Goal: Information Seeking & Learning: Learn about a topic

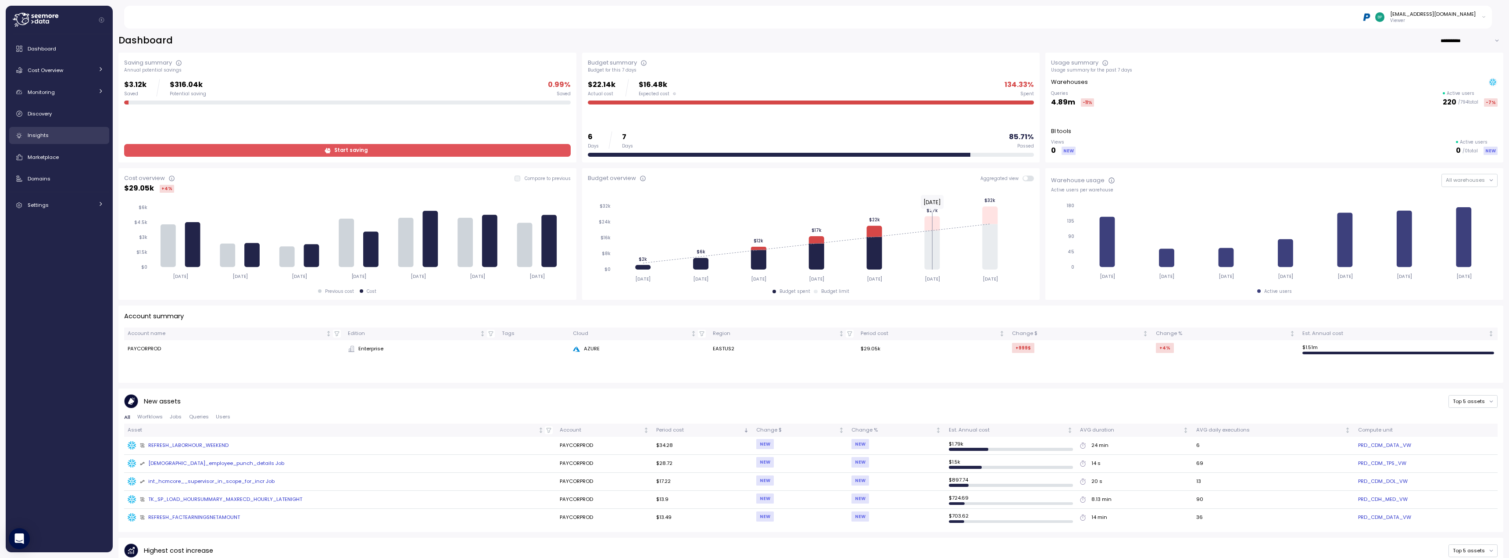
click at [59, 136] on div "Insights" at bounding box center [66, 135] width 76 height 9
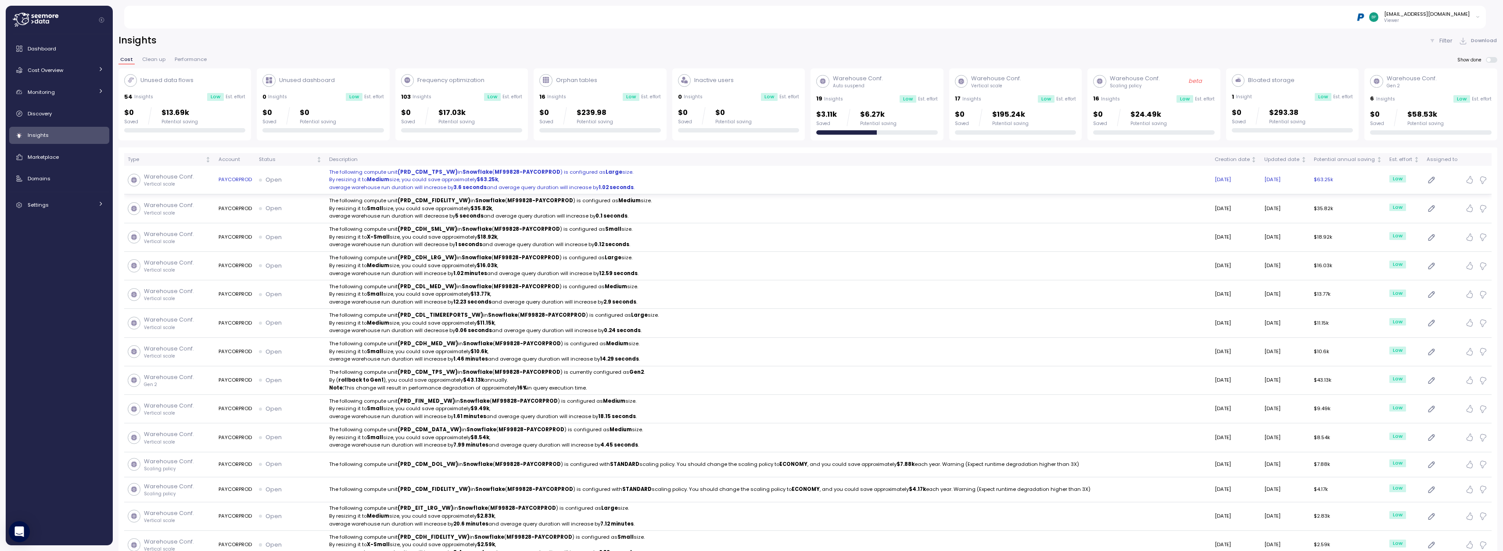
click at [733, 179] on icon "button" at bounding box center [1431, 180] width 9 height 11
click at [733, 200] on input at bounding box center [1387, 199] width 71 height 18
click at [733, 223] on span "Cancel" at bounding box center [1370, 223] width 18 height 12
click at [392, 183] on p "By resizing it to Medium size, you could save approximately $63.25k ," at bounding box center [768, 180] width 878 height 8
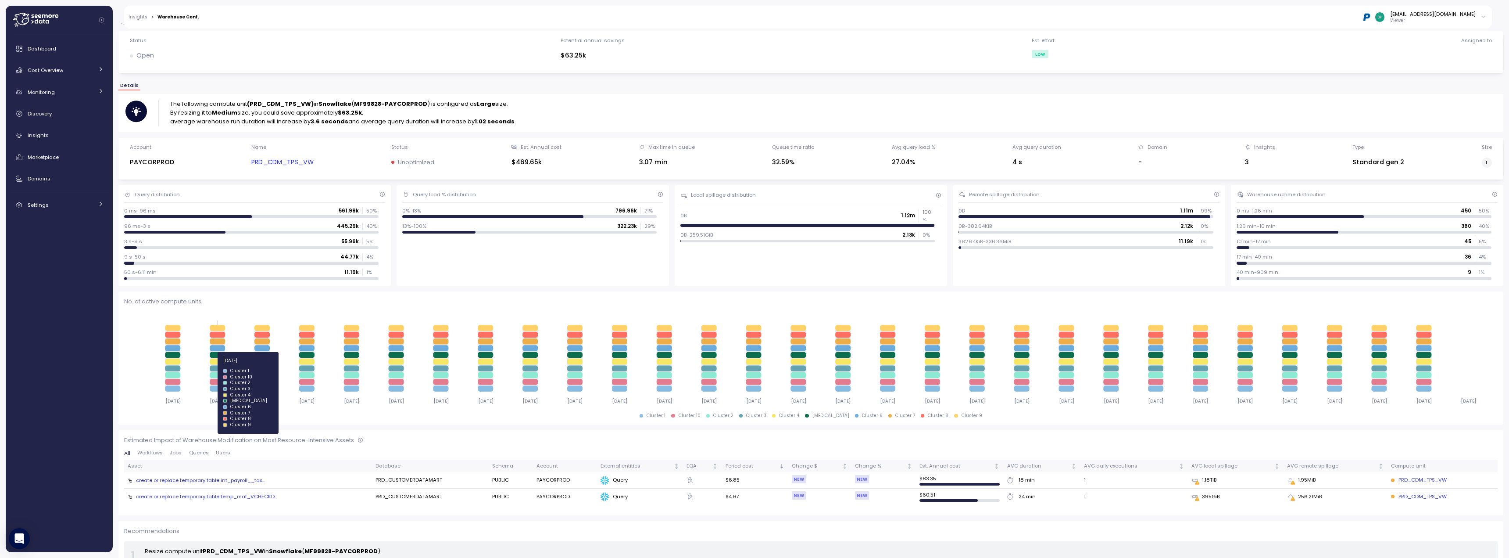
scroll to position [75, 0]
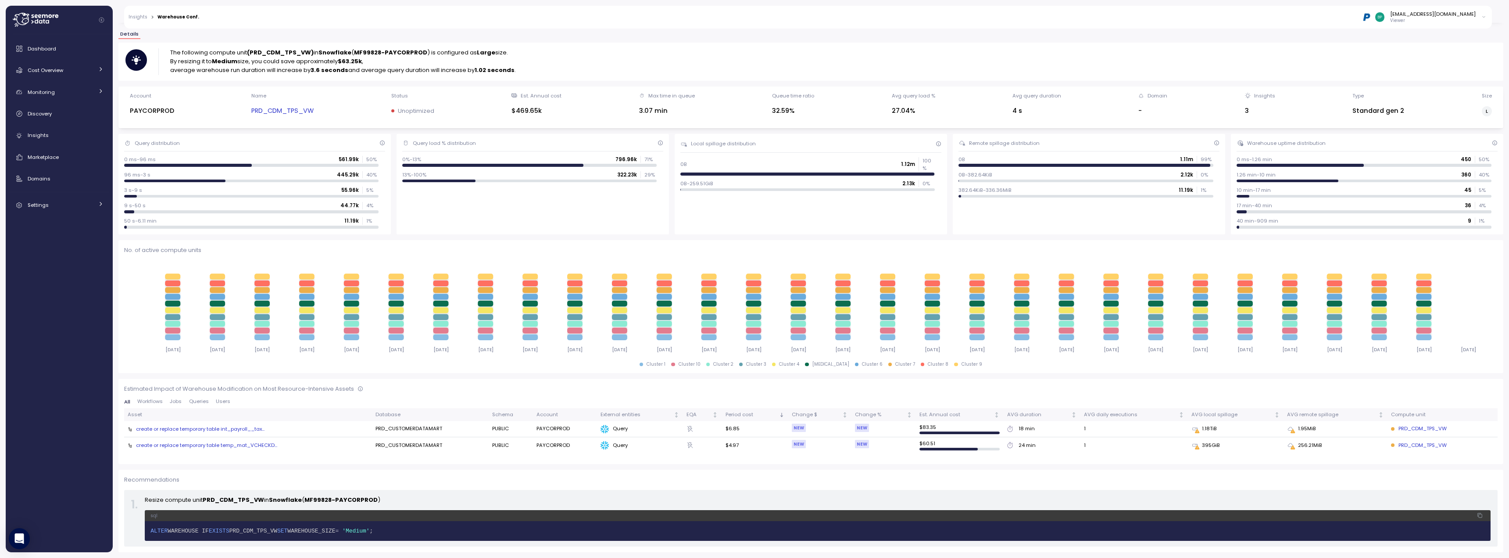
click at [150, 401] on span "Workflows" at bounding box center [149, 401] width 25 height 5
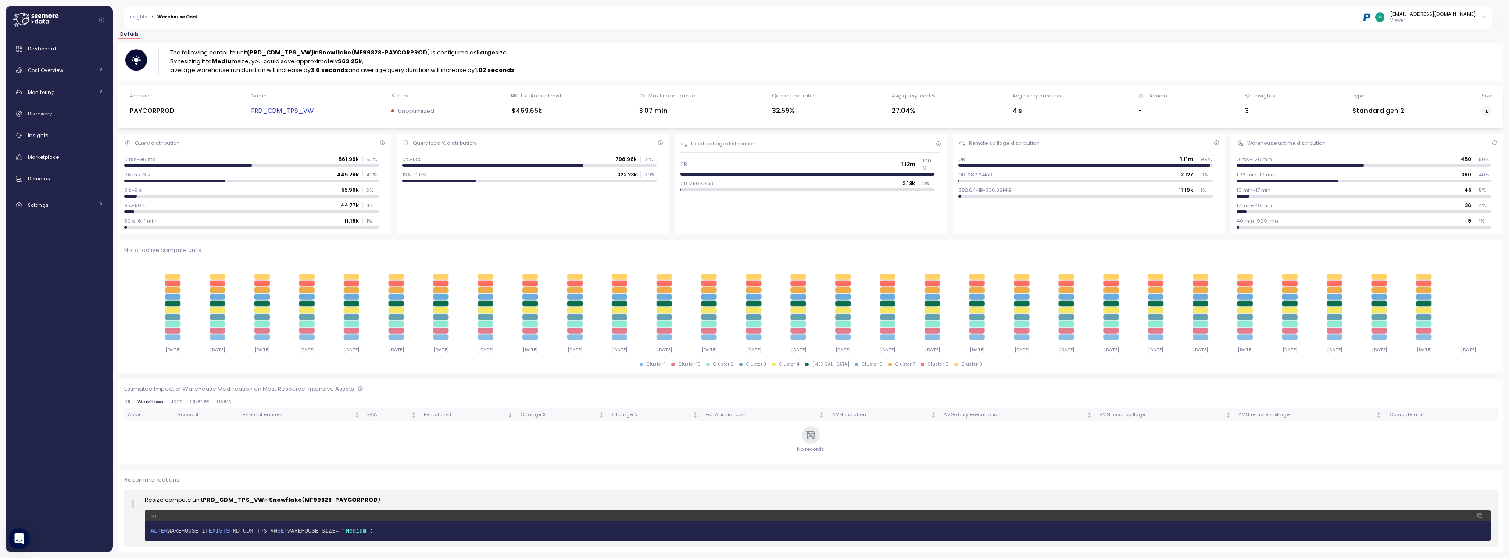
click at [179, 401] on span "Jobs" at bounding box center [177, 401] width 12 height 5
click at [196, 401] on span "Queries" at bounding box center [200, 401] width 20 height 5
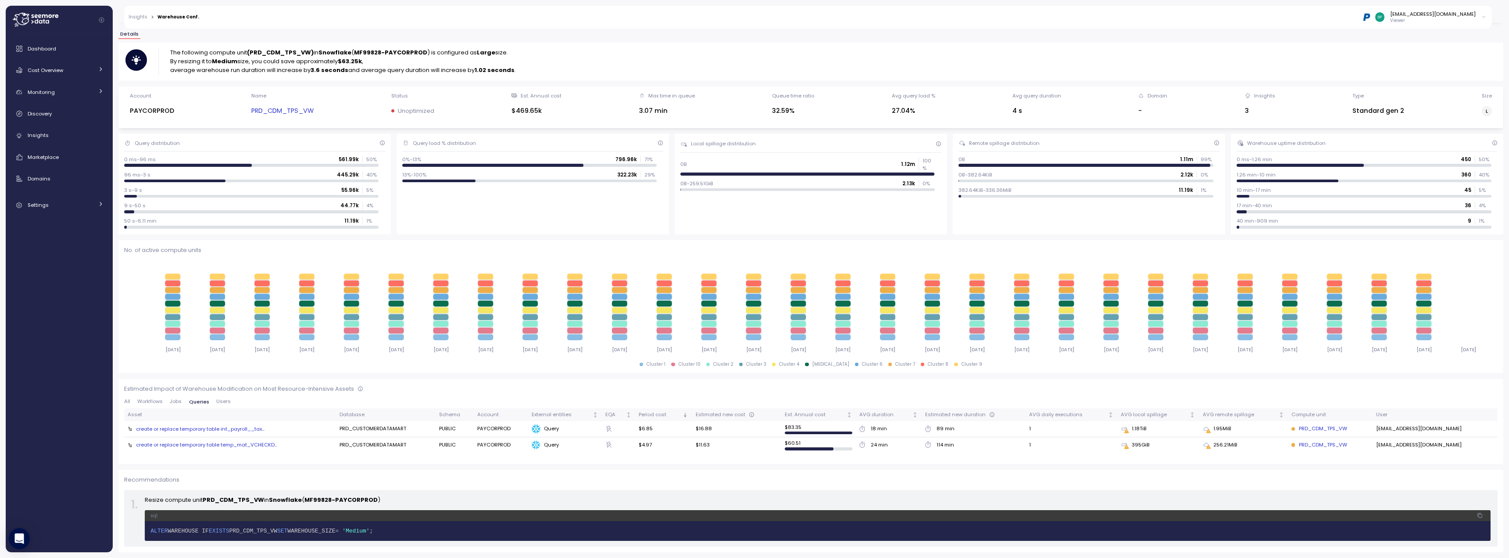
click at [214, 430] on div "create or replace temporary table int_payroll__tax..." at bounding box center [200, 428] width 129 height 7
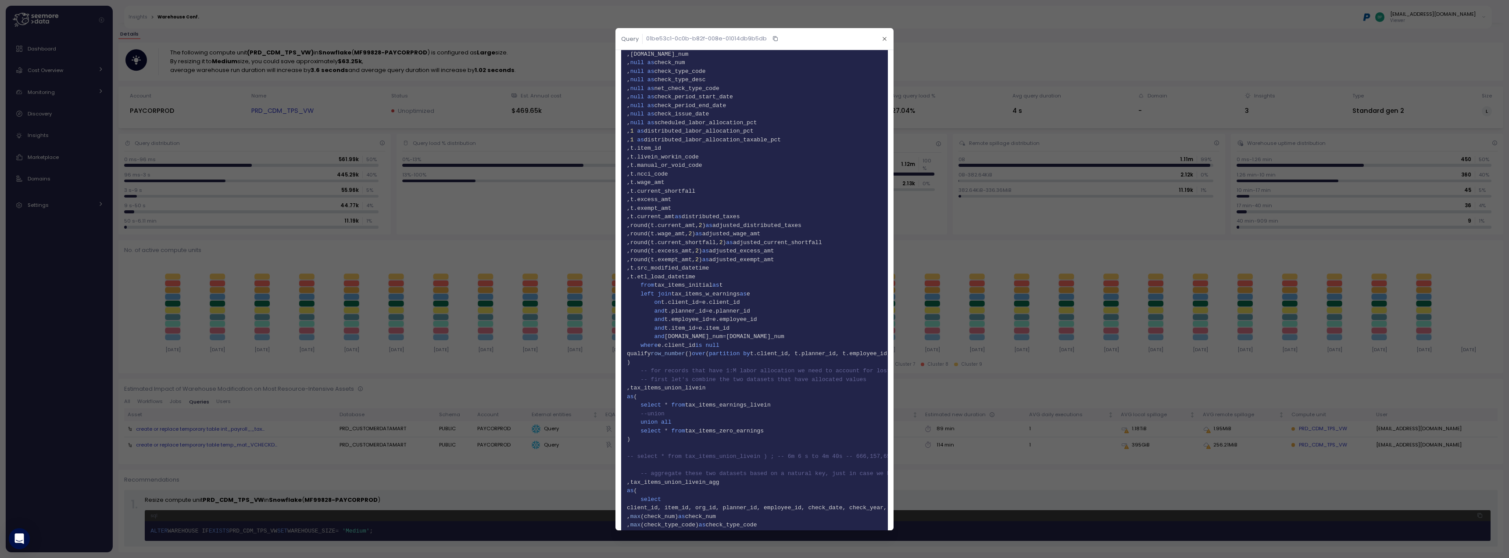
scroll to position [1887, 0]
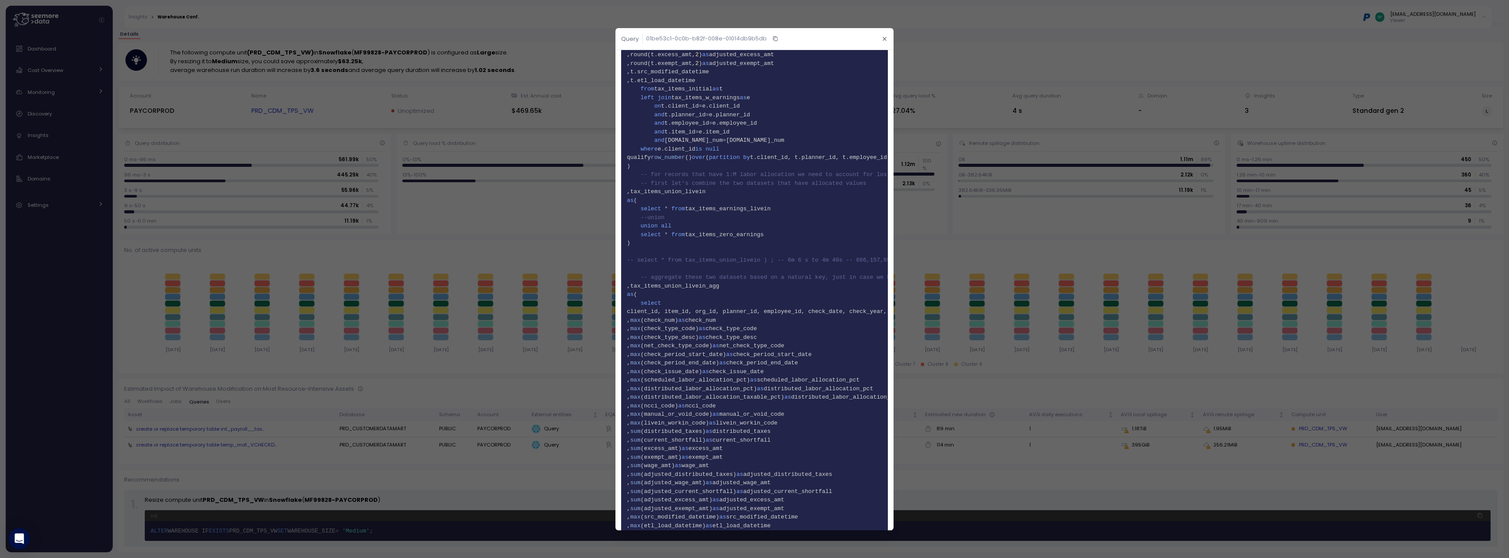
click at [535, 239] on div at bounding box center [754, 279] width 1509 height 558
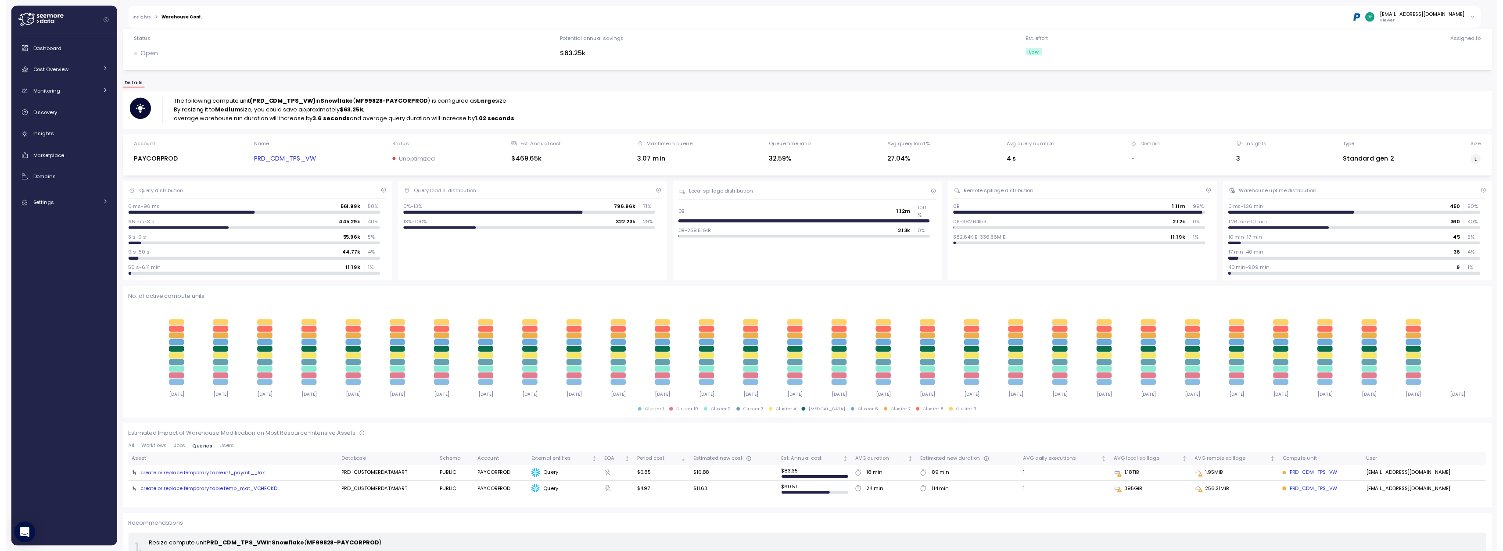
scroll to position [75, 0]
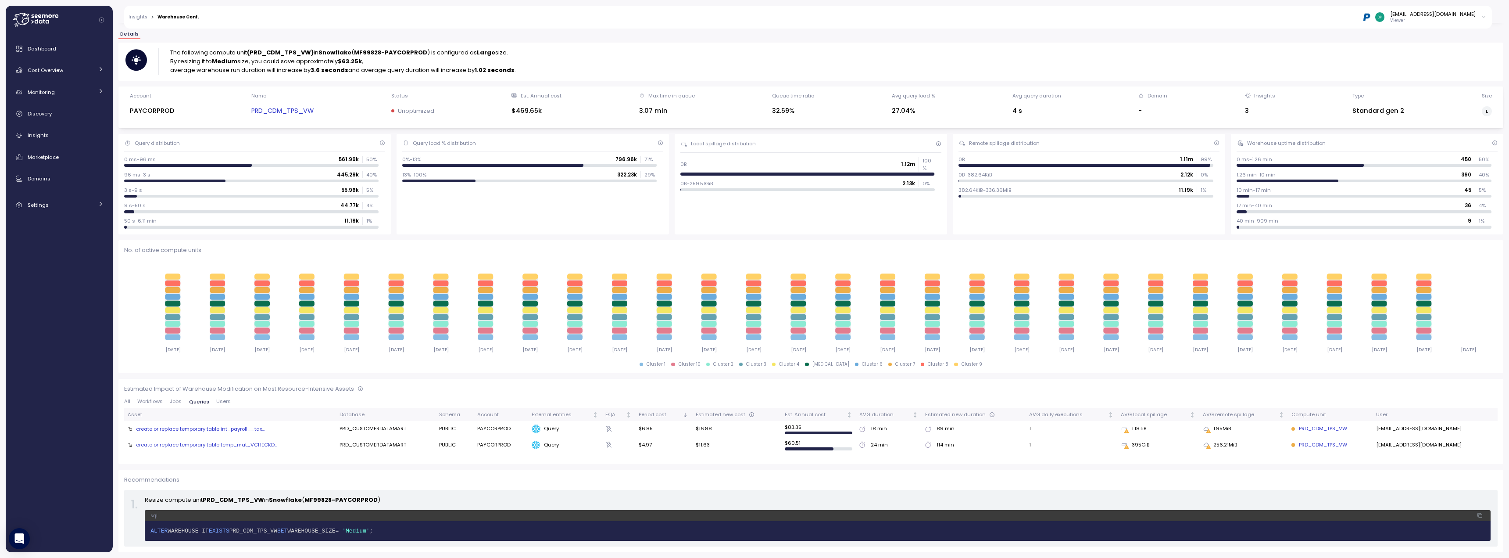
click at [225, 402] on span "Users" at bounding box center [223, 401] width 14 height 5
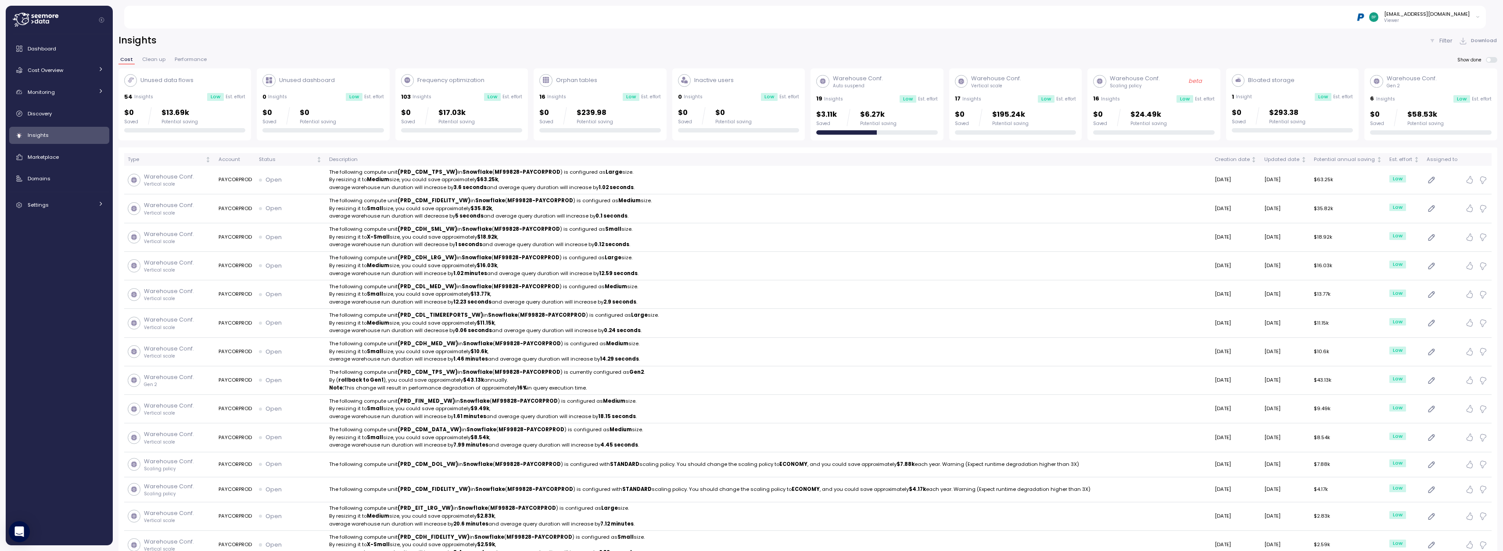
click at [187, 58] on span "Performance" at bounding box center [191, 59] width 32 height 5
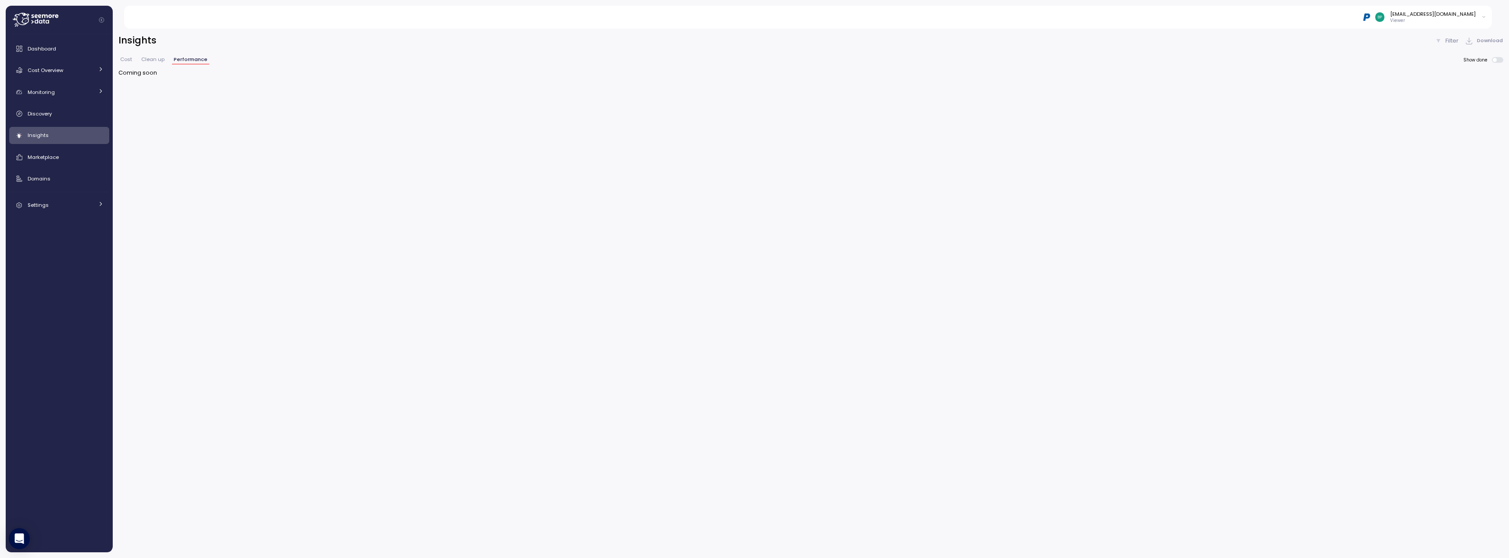
click at [156, 58] on span "Clean up" at bounding box center [152, 59] width 23 height 5
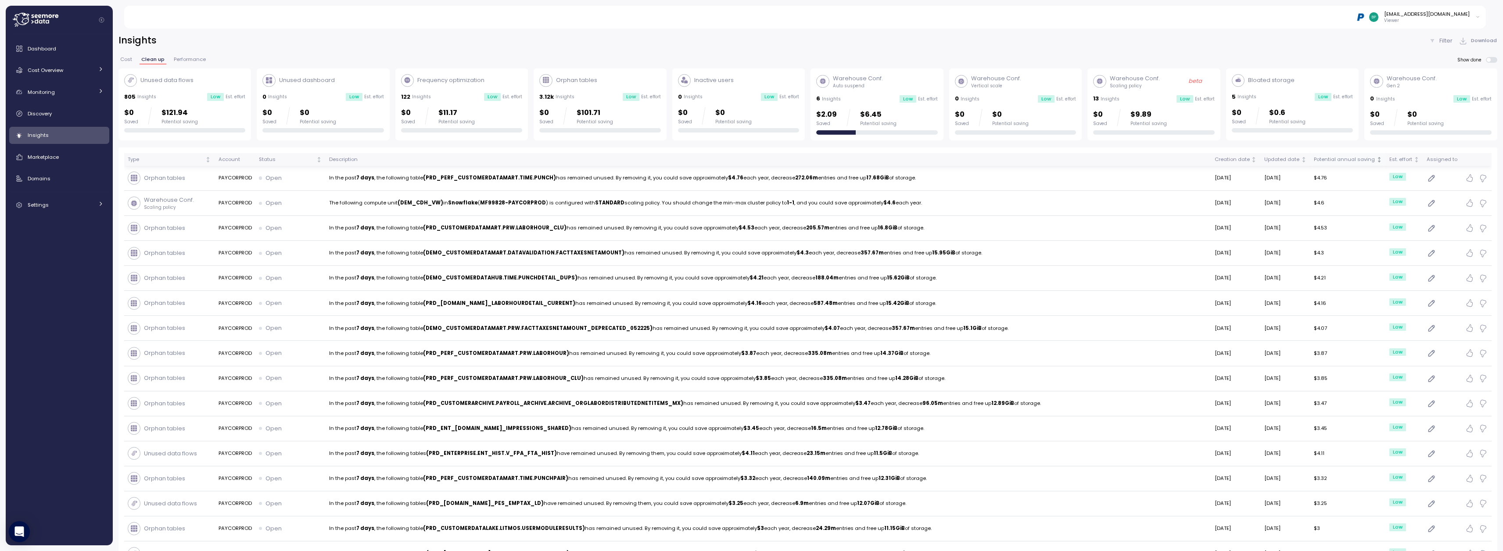
click at [733, 158] on div "Potential annual saving" at bounding box center [1344, 160] width 61 height 8
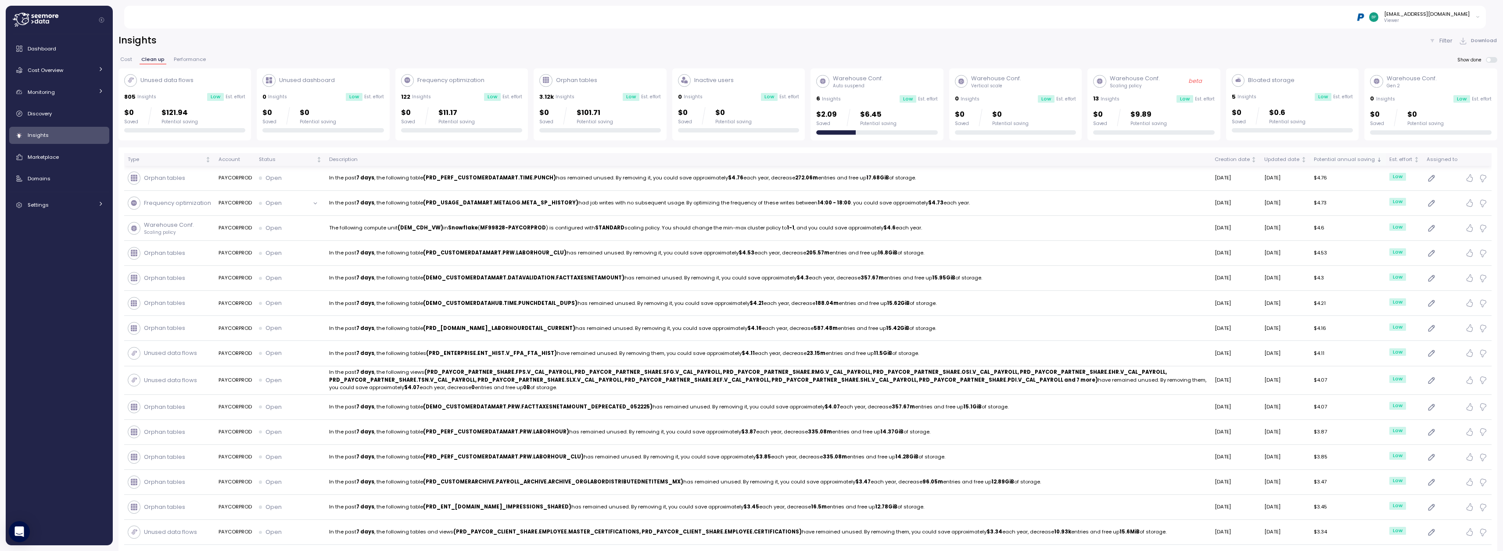
click at [733, 158] on div "Potential annual saving" at bounding box center [1344, 160] width 61 height 8
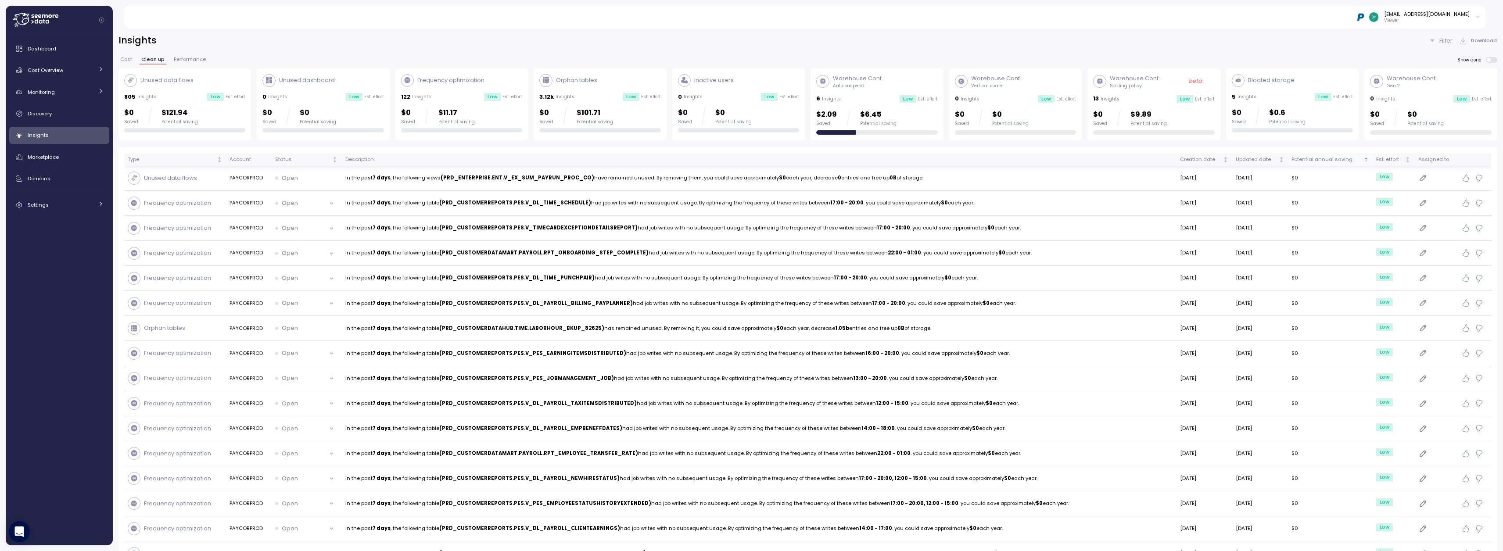
click at [733, 159] on div "Potential annual saving" at bounding box center [1326, 160] width 70 height 8
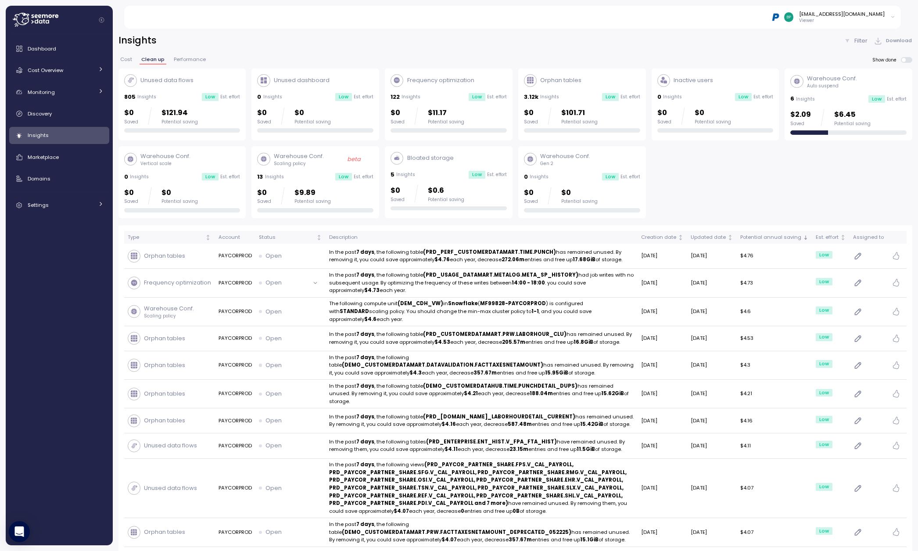
click at [125, 60] on span "Cost" at bounding box center [126, 59] width 12 height 5
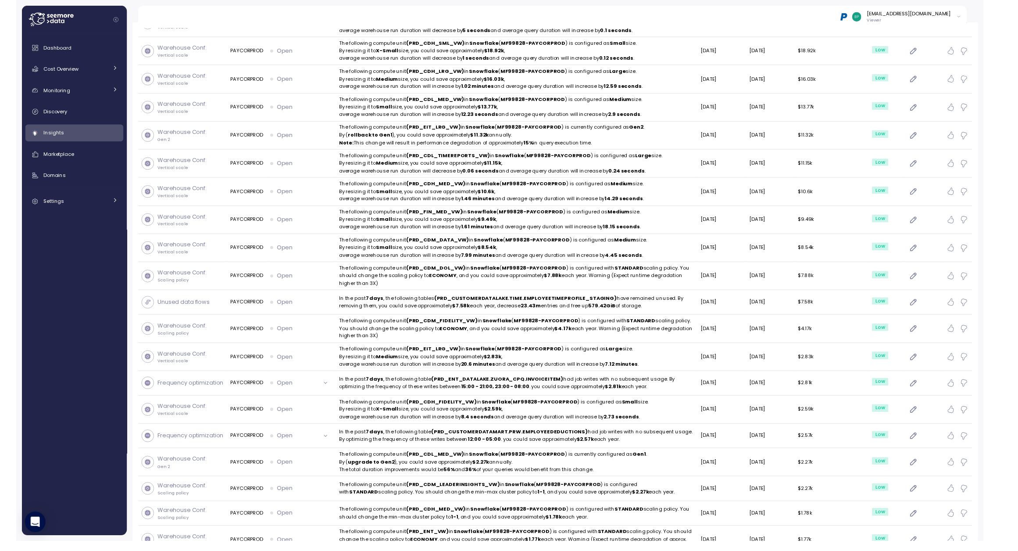
scroll to position [280, 0]
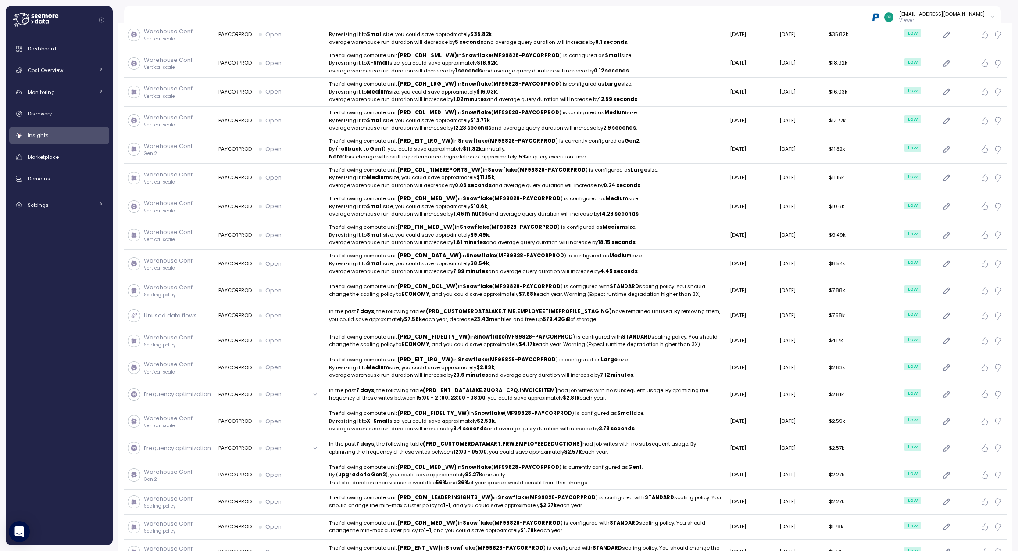
click at [322, 7] on div "bporada@paychex.com Viewer" at bounding box center [567, 17] width 867 height 23
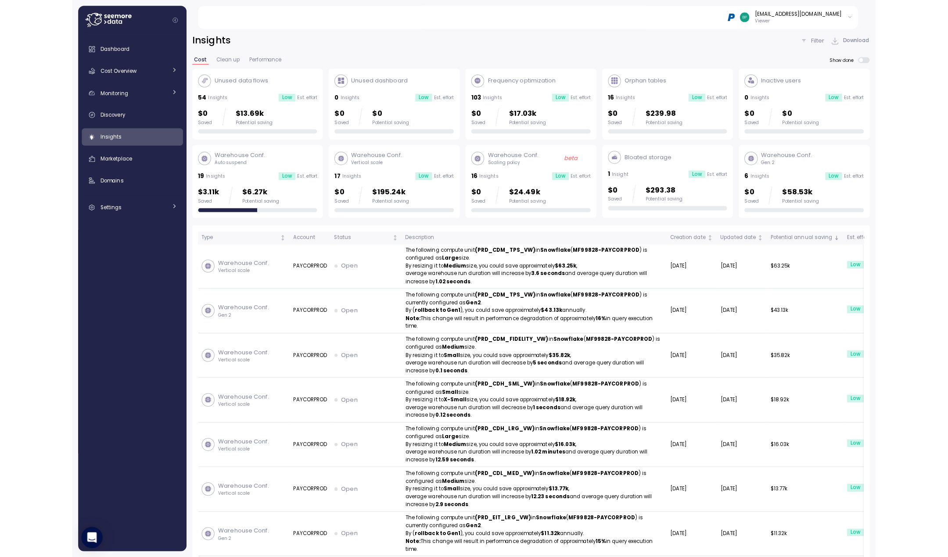
scroll to position [0, 0]
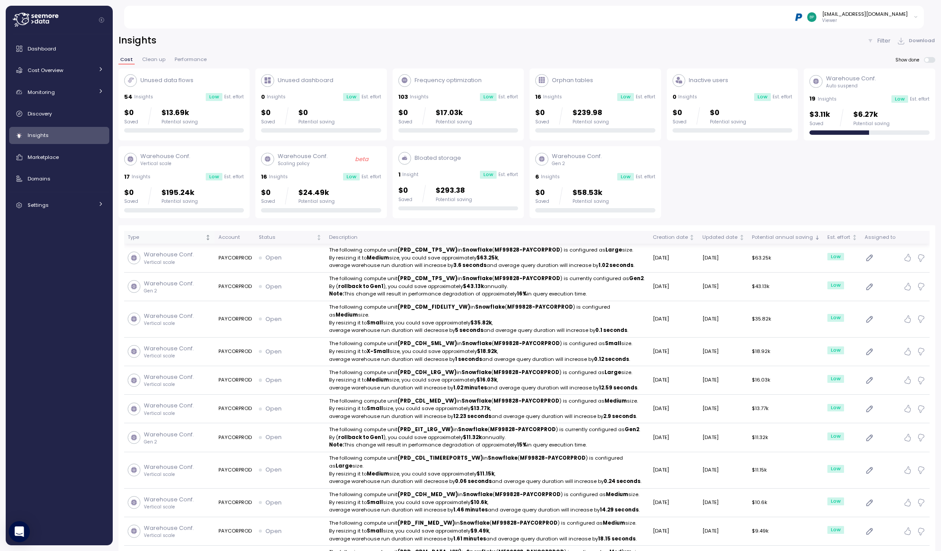
click at [183, 238] on div "Type" at bounding box center [166, 237] width 76 height 8
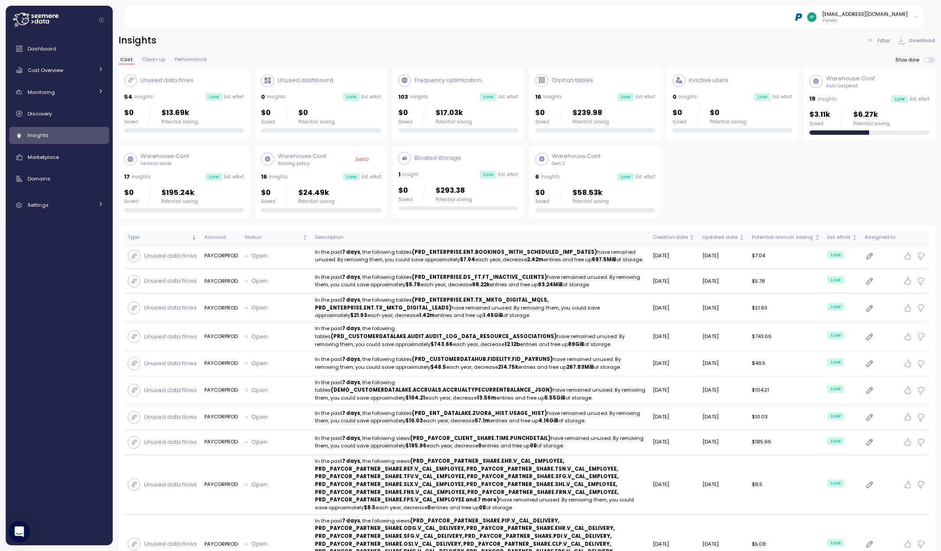
click at [175, 237] on div "Type" at bounding box center [159, 237] width 62 height 8
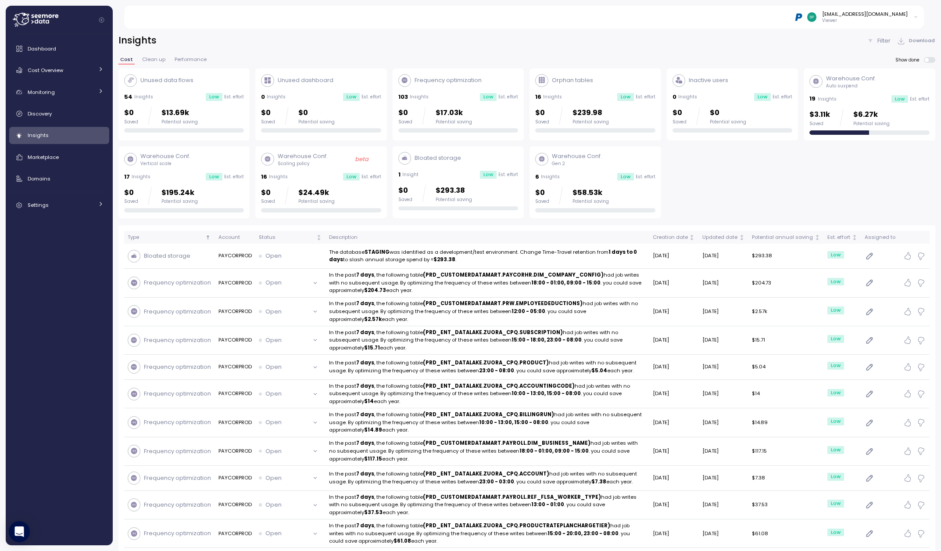
click at [733, 43] on icon at bounding box center [870, 40] width 7 height 7
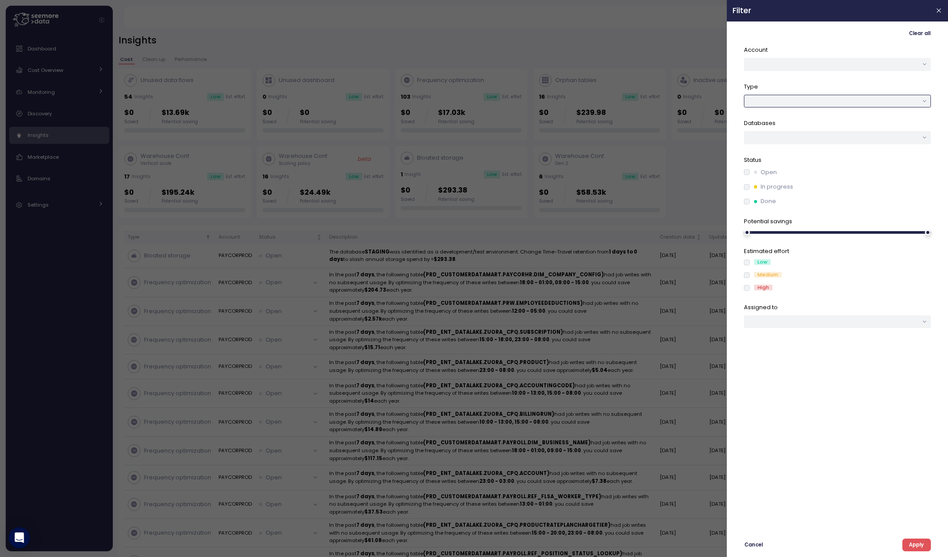
click at [733, 100] on div at bounding box center [837, 101] width 187 height 13
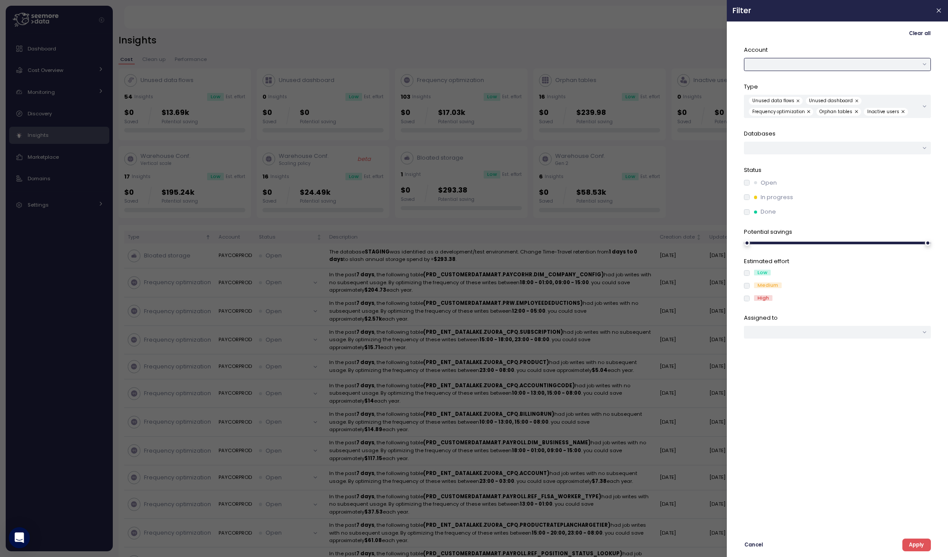
click at [733, 65] on button "button" at bounding box center [837, 64] width 187 height 13
click at [733, 64] on button "button" at bounding box center [837, 64] width 187 height 13
click at [733, 99] on div "Unused data flows Unused dashboard Frequency optimization Orphan tables Inactiv…" at bounding box center [833, 106] width 169 height 18
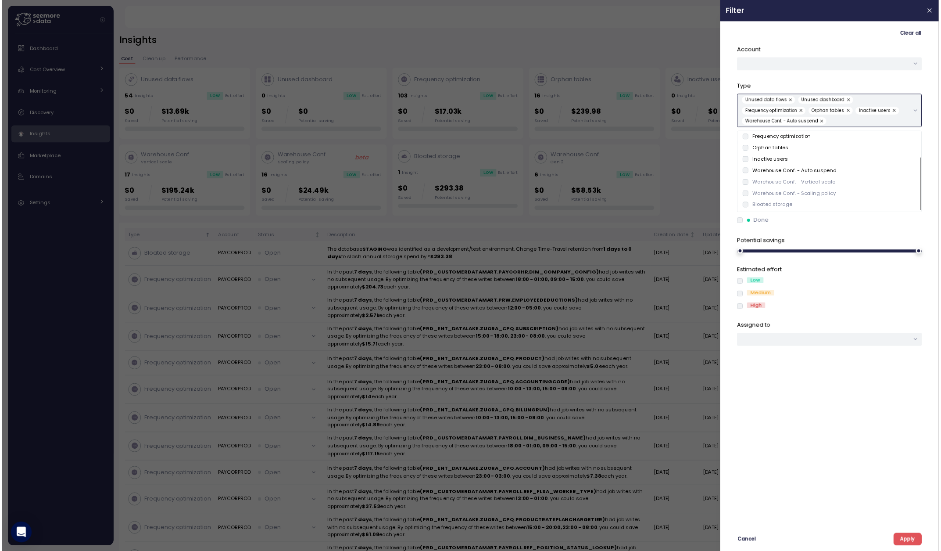
scroll to position [36, 0]
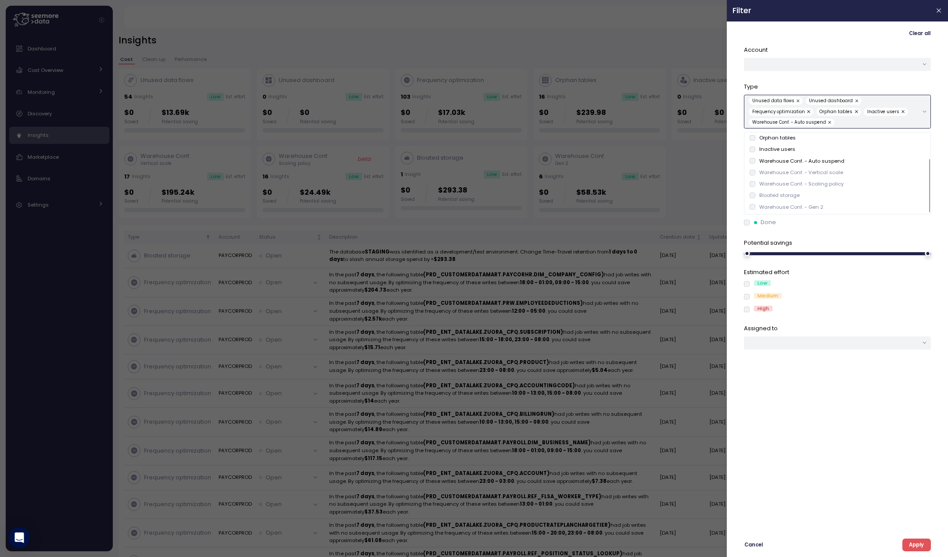
click at [733, 172] on div "Warehouse Conf. - Vertical scale" at bounding box center [796, 172] width 94 height 7
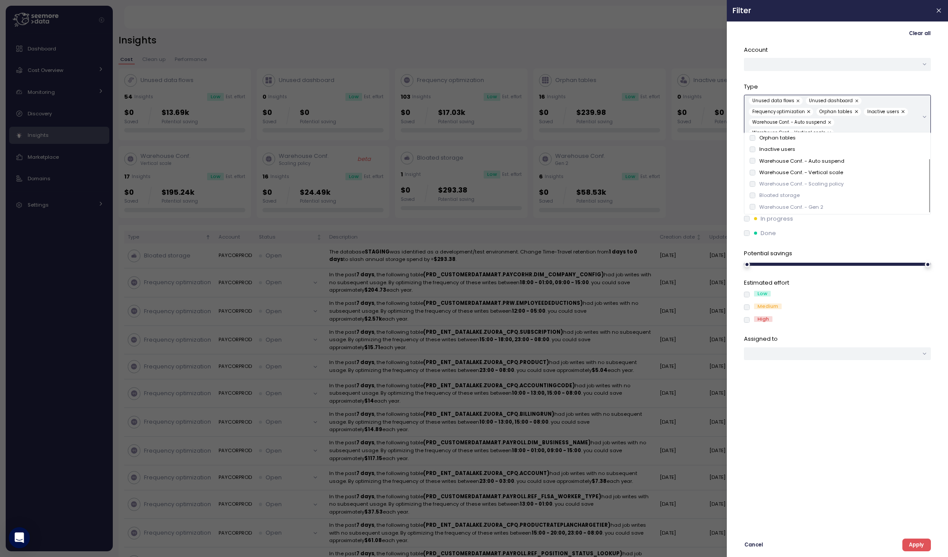
click at [733, 184] on div "Warehouse Conf. - Scaling policy" at bounding box center [796, 183] width 94 height 7
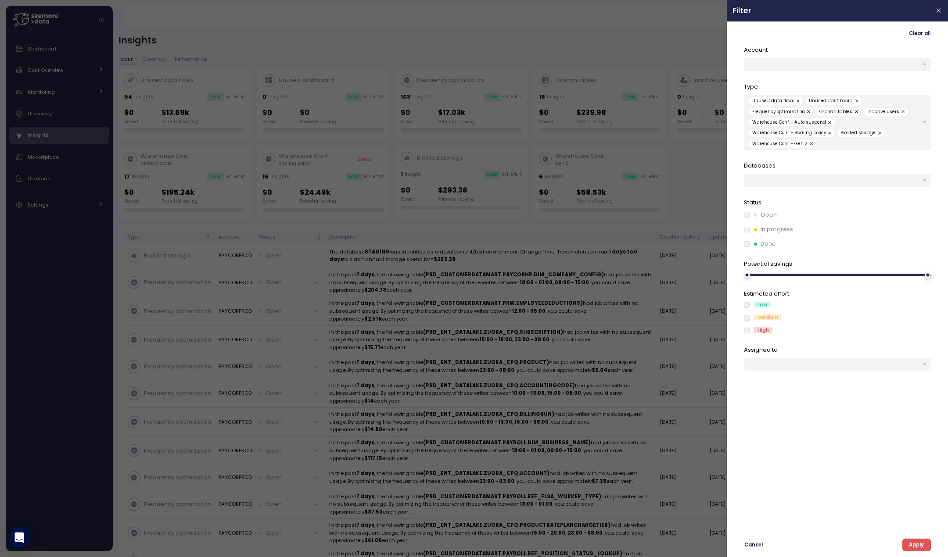
click at [733, 547] on span "Apply" at bounding box center [916, 545] width 15 height 12
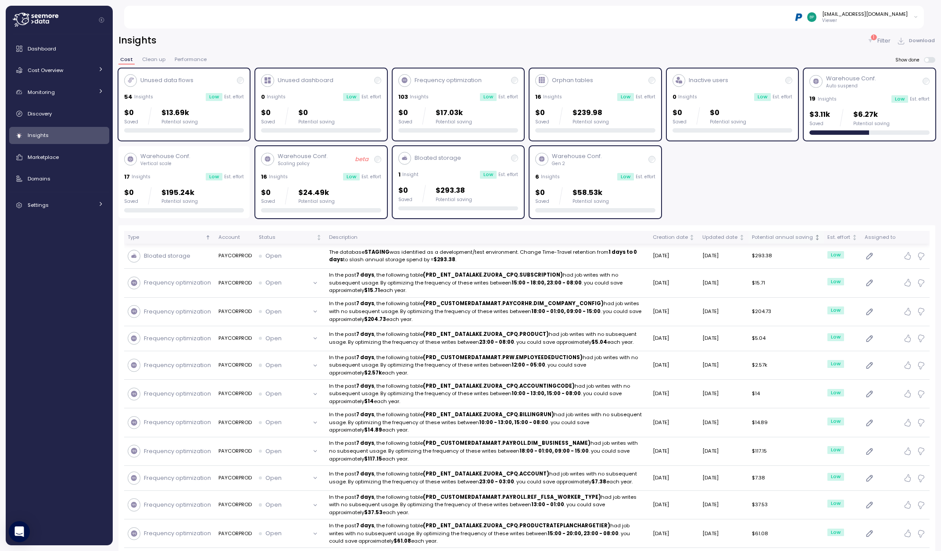
click at [733, 236] on div "Potential annual saving" at bounding box center [782, 237] width 61 height 8
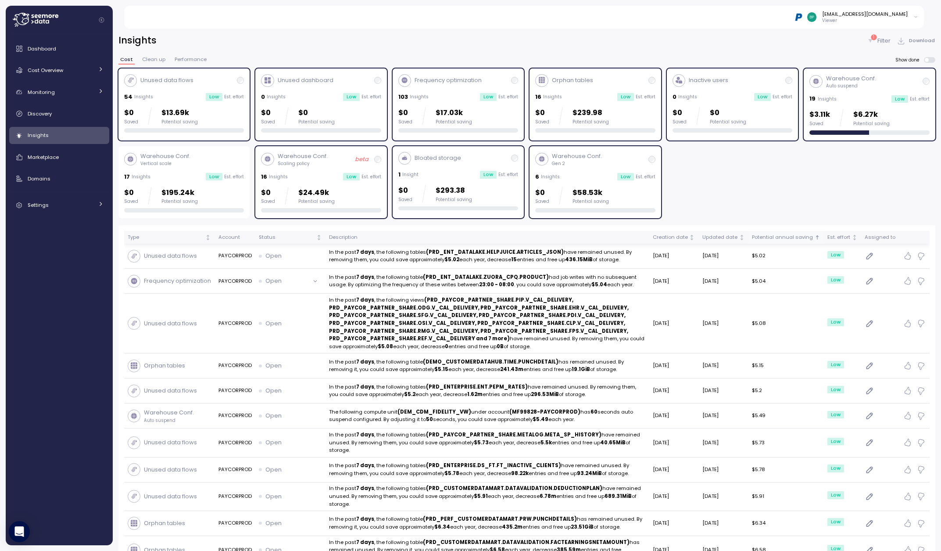
click at [733, 236] on div "Potential annual saving" at bounding box center [782, 237] width 61 height 8
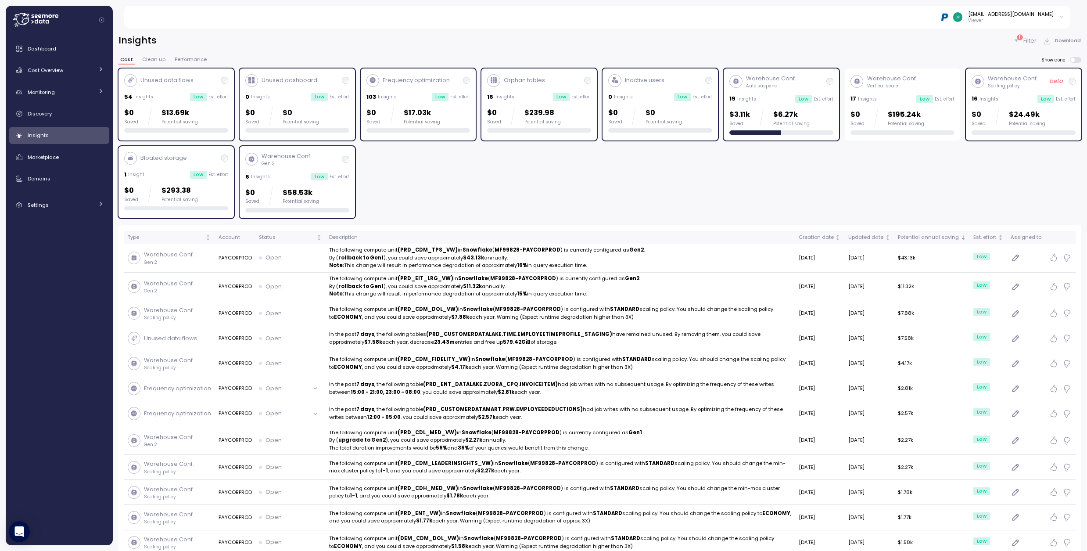
click at [941, 40] on p "Filter" at bounding box center [1029, 40] width 13 height 9
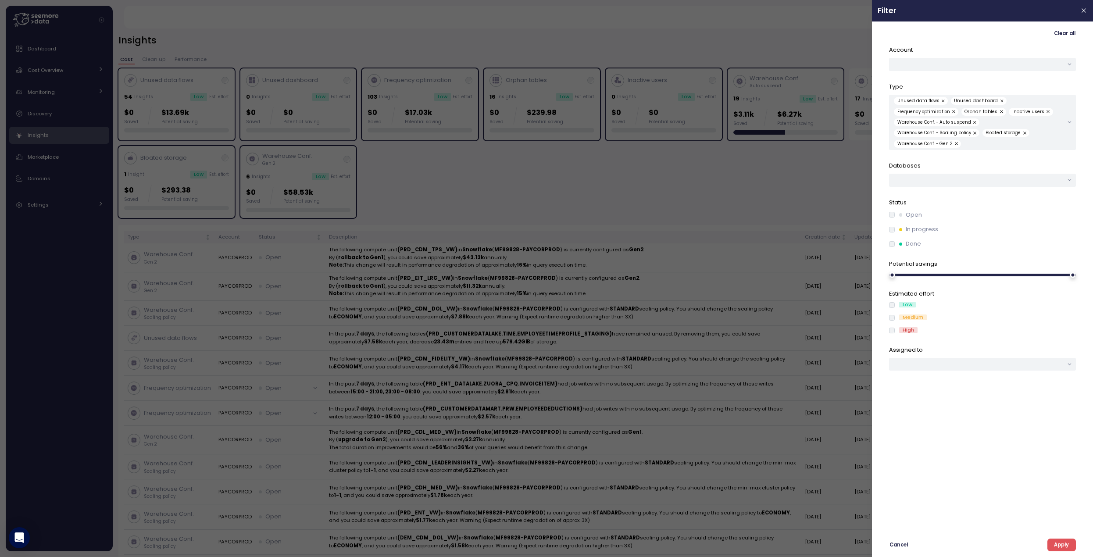
click at [562, 181] on div at bounding box center [546, 278] width 1093 height 557
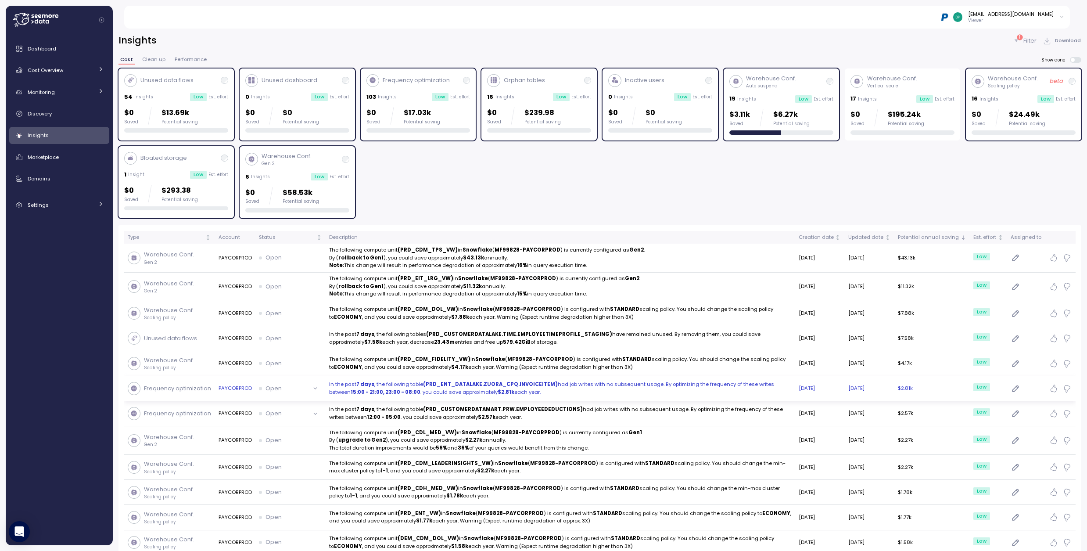
click at [391, 384] on p "In the past 7 days , the following table (PRD_ENT_DATALAKE.ZUORA_CPQ.INVOICEITE…" at bounding box center [560, 387] width 462 height 15
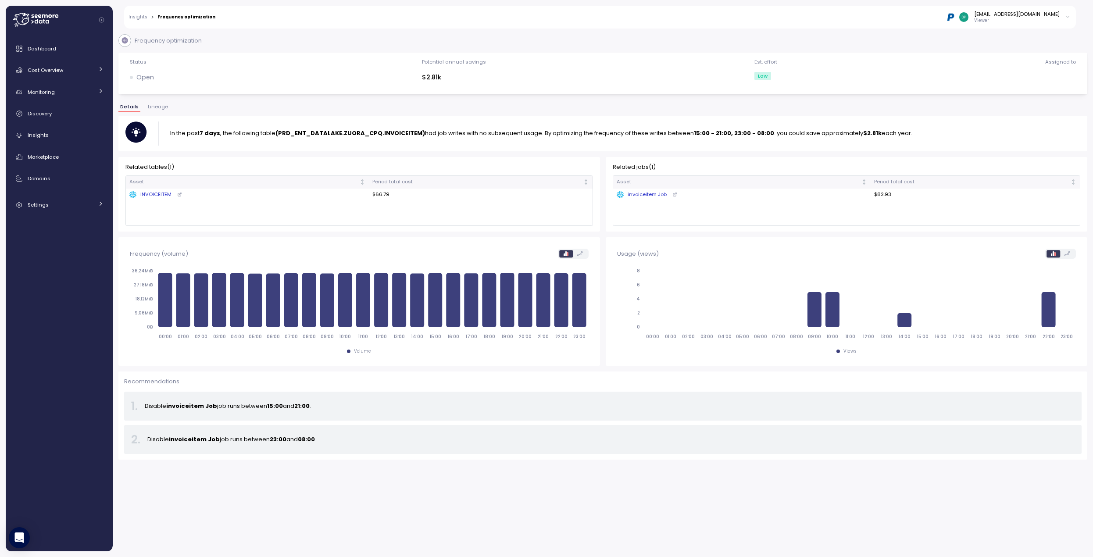
click at [155, 107] on span "Lineage" at bounding box center [158, 106] width 20 height 5
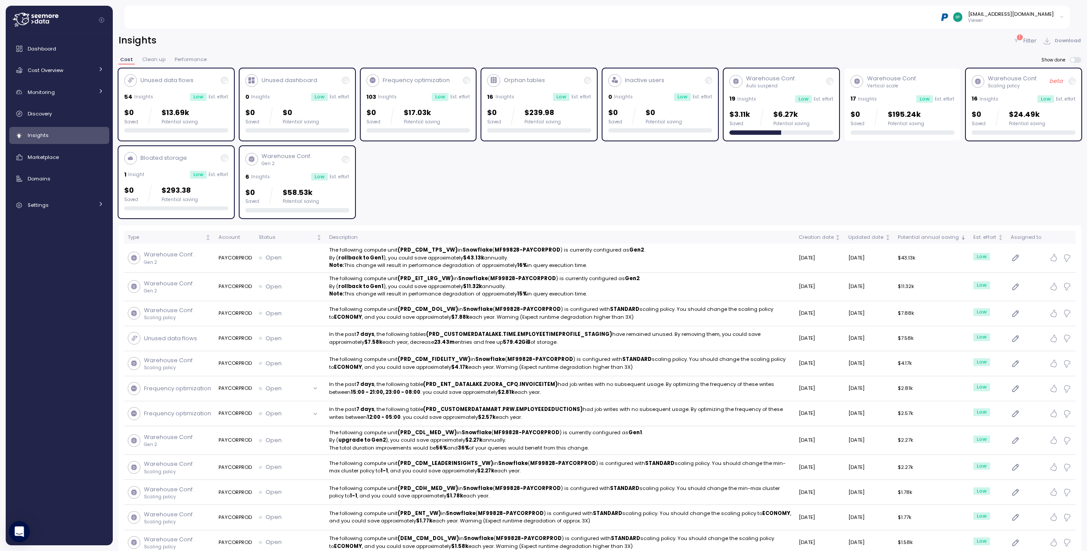
drag, startPoint x: 1031, startPoint y: 40, endPoint x: 1024, endPoint y: 46, distance: 9.0
click at [941, 40] on p "Filter" at bounding box center [1029, 40] width 13 height 9
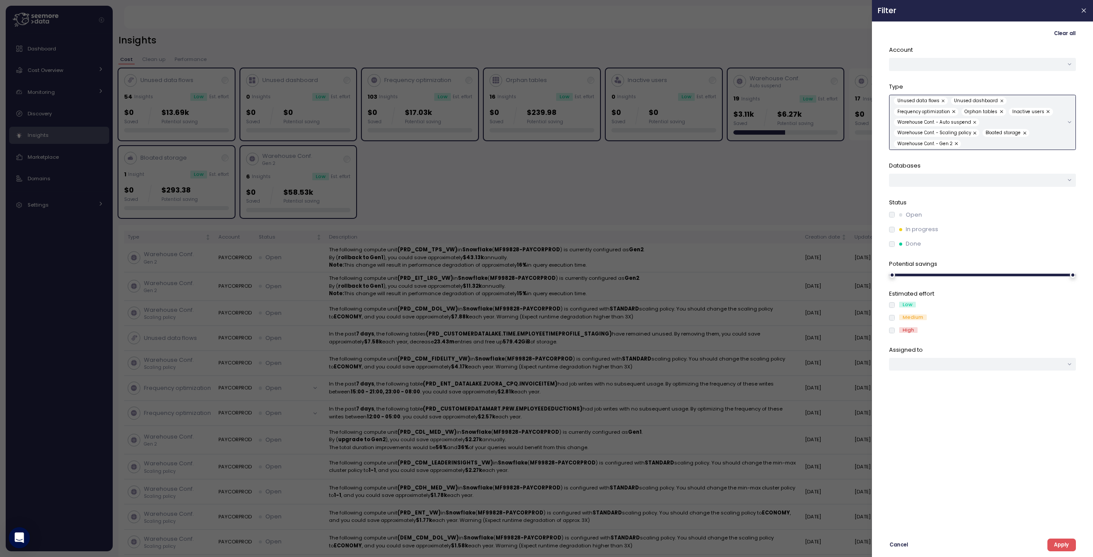
click at [941, 133] on div "Unused data flows Unused dashboard Frequency optimization Orphan tables Inactiv…" at bounding box center [978, 122] width 169 height 50
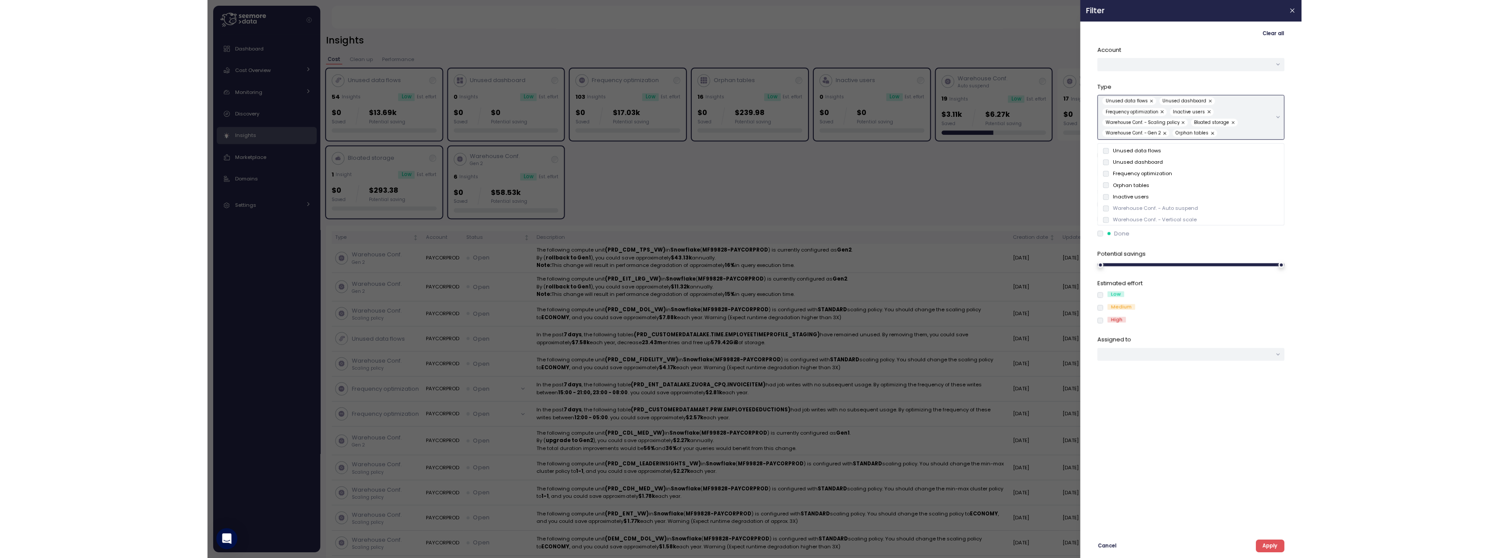
scroll to position [36, 0]
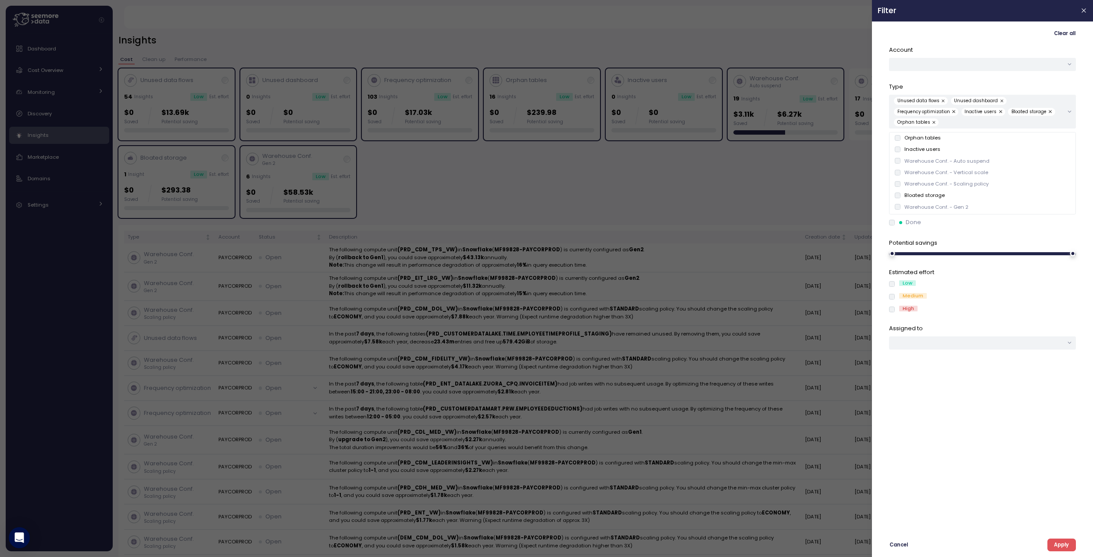
click at [941, 435] on div "Account Type Unused data flows Unused dashboard Frequency optimization Inactive…" at bounding box center [982, 286] width 187 height 480
click at [941, 543] on span "Apply" at bounding box center [1061, 545] width 15 height 12
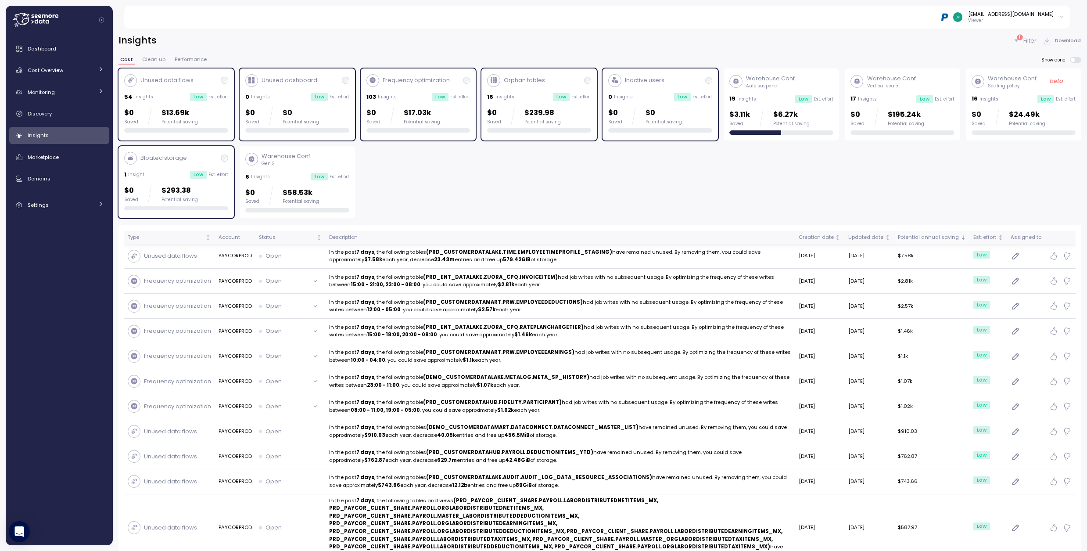
click at [941, 238] on div "Potential annual saving" at bounding box center [928, 237] width 61 height 8
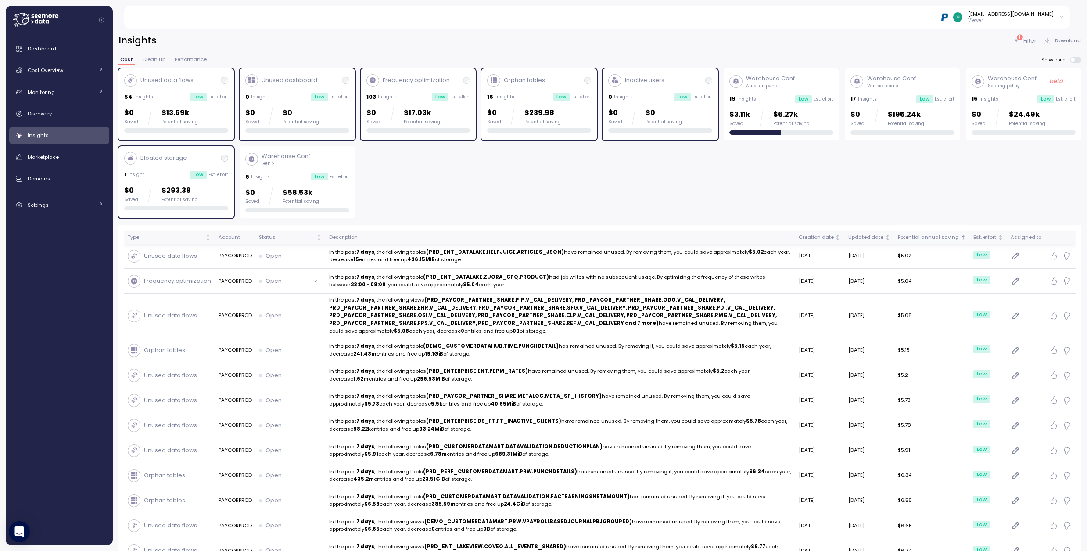
click at [941, 238] on div "Potential annual saving" at bounding box center [928, 237] width 61 height 8
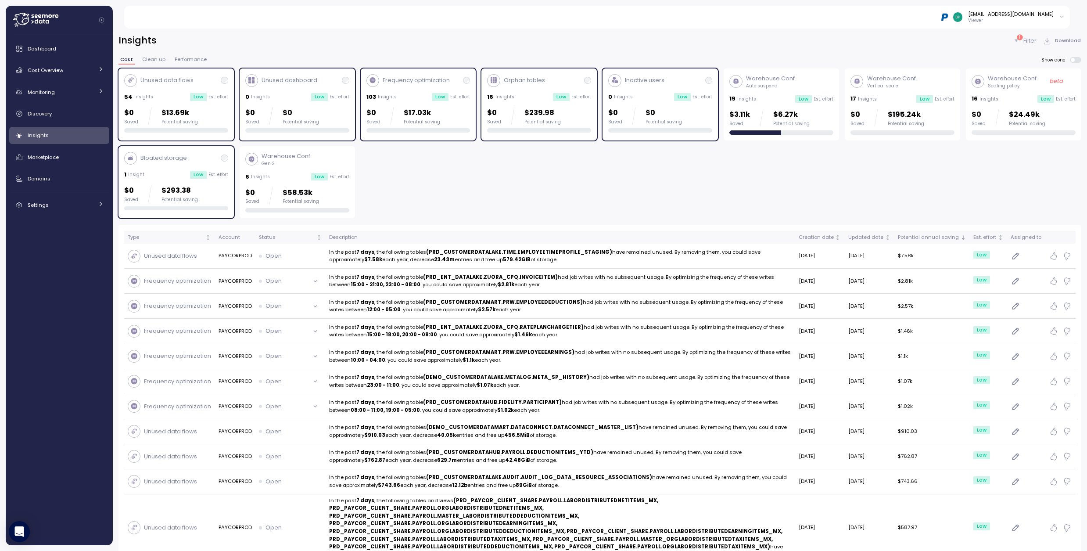
click at [941, 38] on span "Download" at bounding box center [1068, 41] width 26 height 12
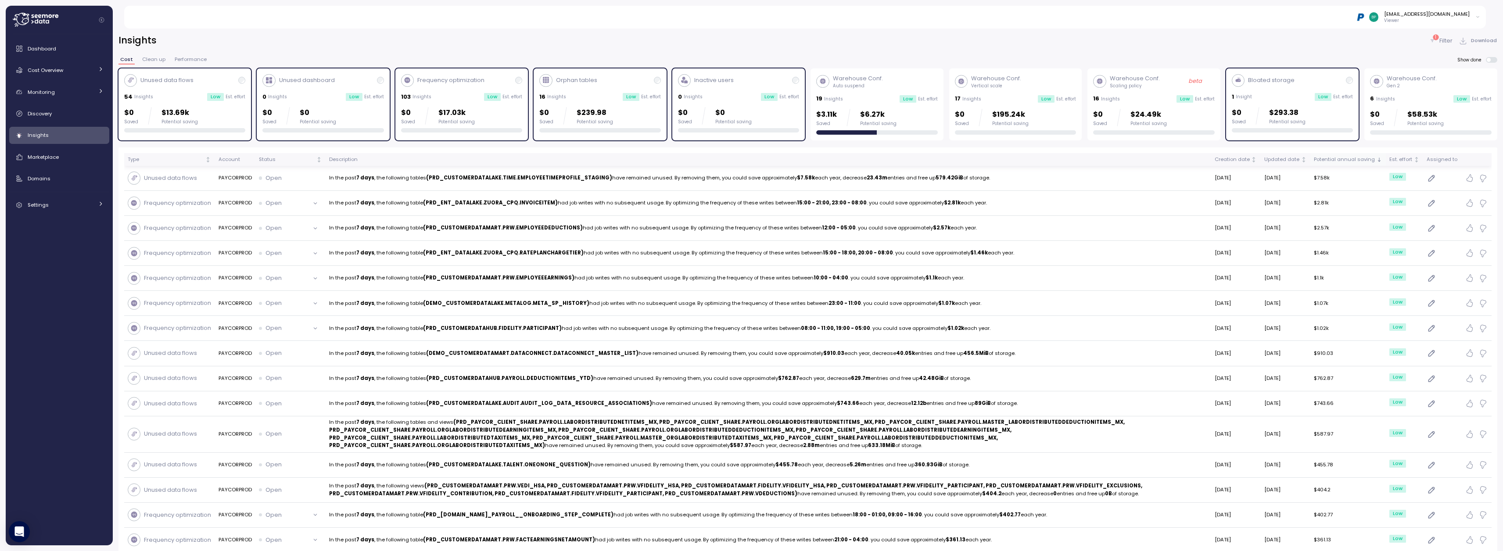
click at [941, 162] on div "Potential annual saving" at bounding box center [1344, 160] width 61 height 8
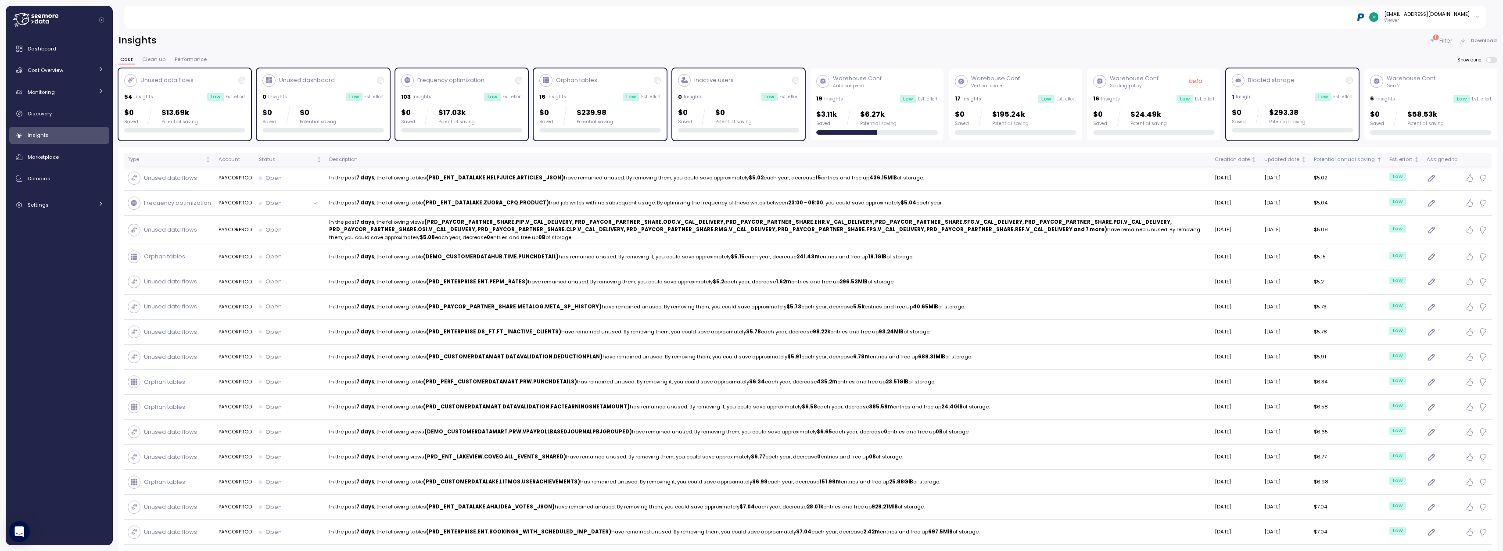
click at [941, 162] on div "Potential annual saving" at bounding box center [1344, 160] width 61 height 8
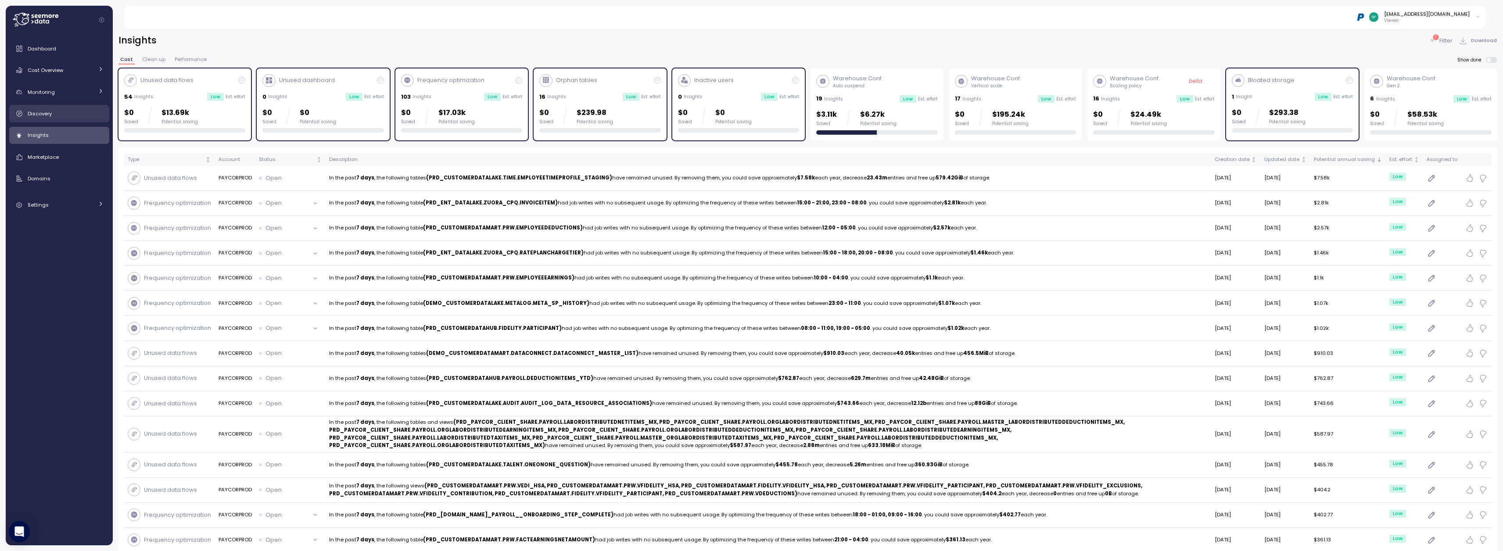
click at [40, 116] on span "Discovery" at bounding box center [40, 113] width 24 height 7
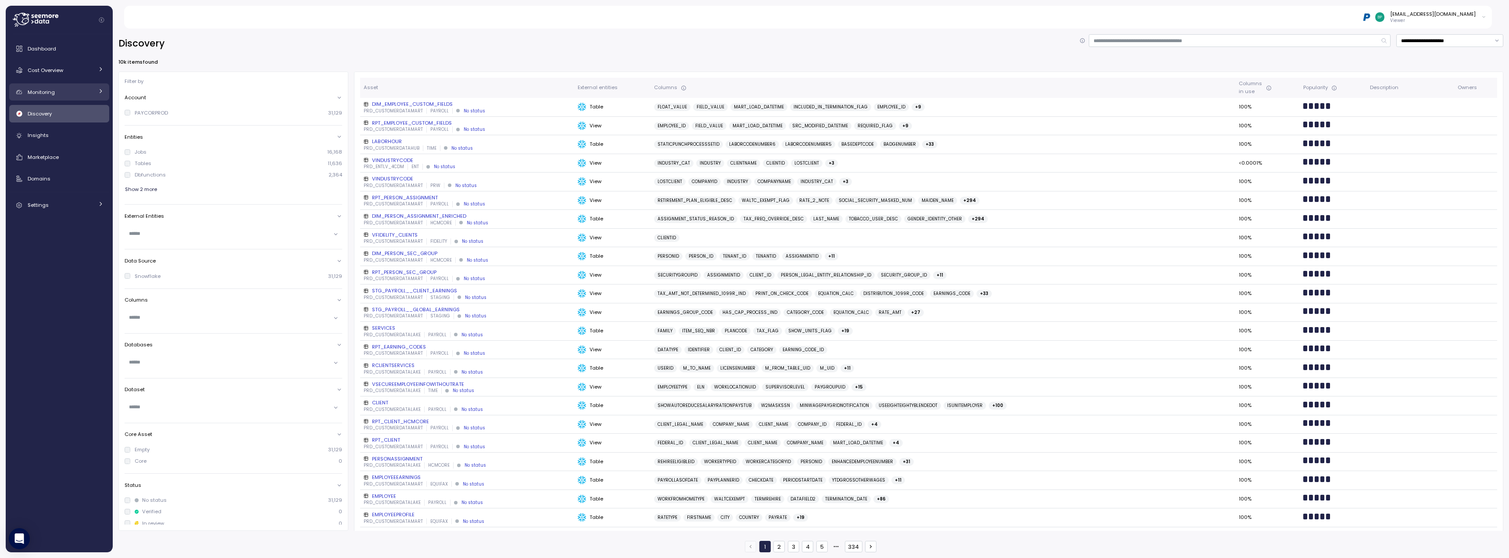
click at [47, 90] on span "Monitoring" at bounding box center [41, 92] width 27 height 7
click at [52, 109] on span "Budget" at bounding box center [48, 112] width 18 height 7
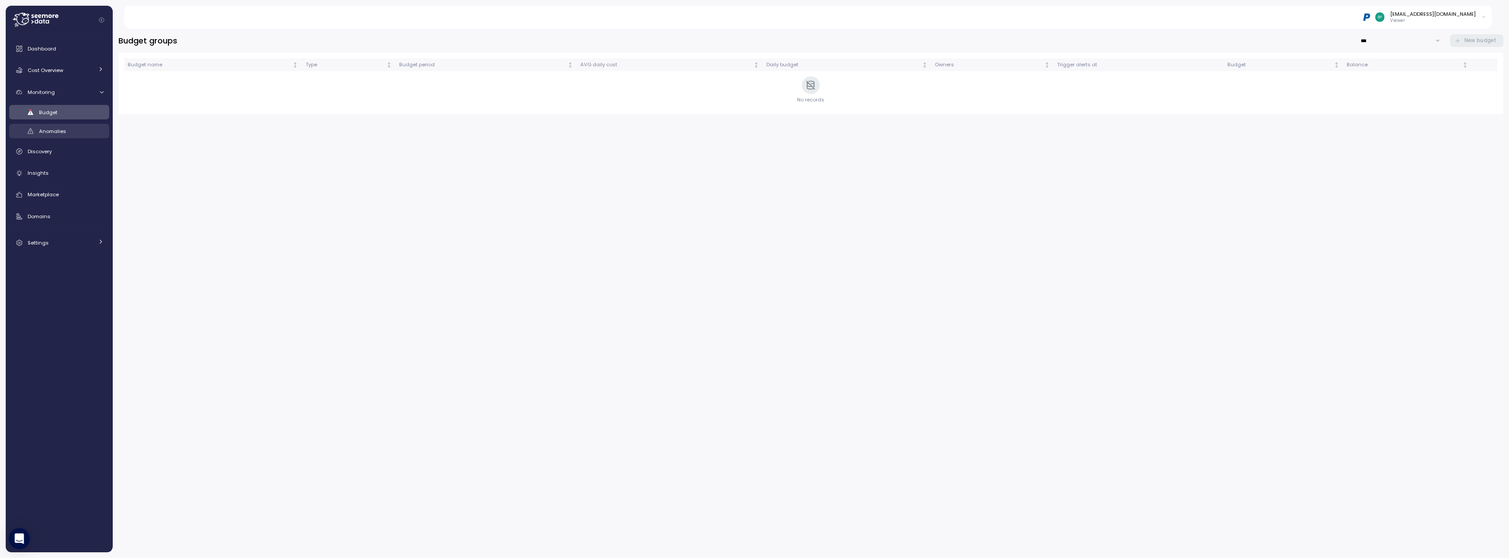
click at [55, 131] on span "Anomalies" at bounding box center [52, 131] width 27 height 7
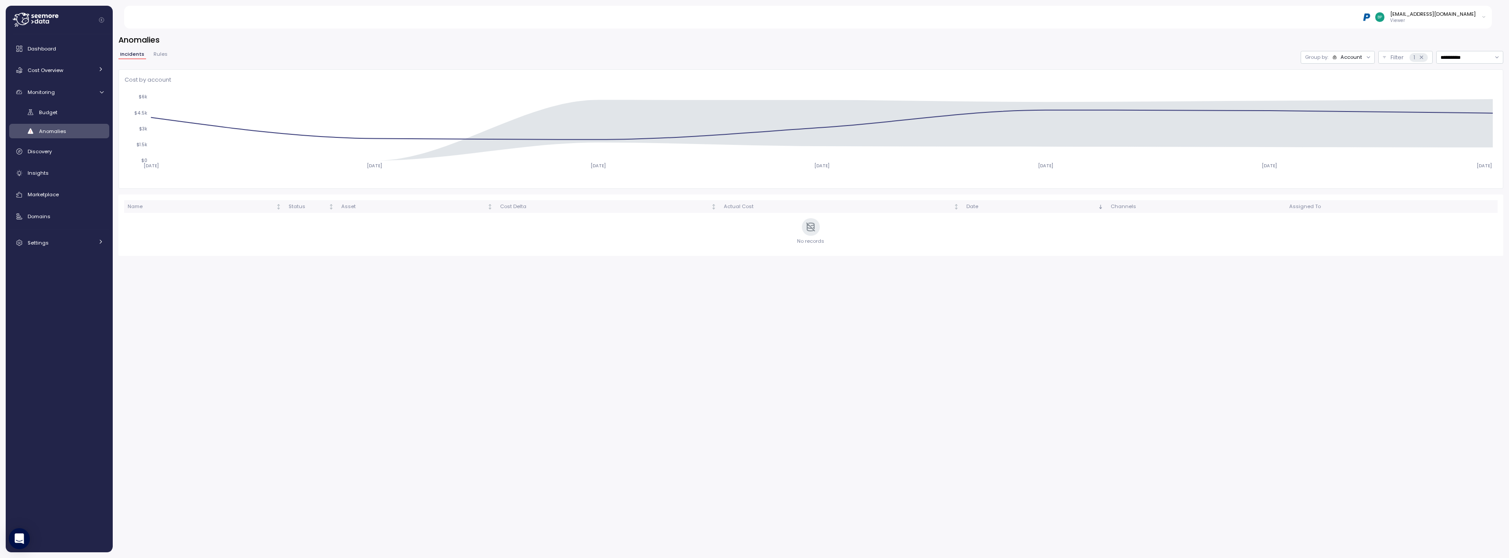
click at [158, 54] on span "Rules" at bounding box center [161, 54] width 14 height 5
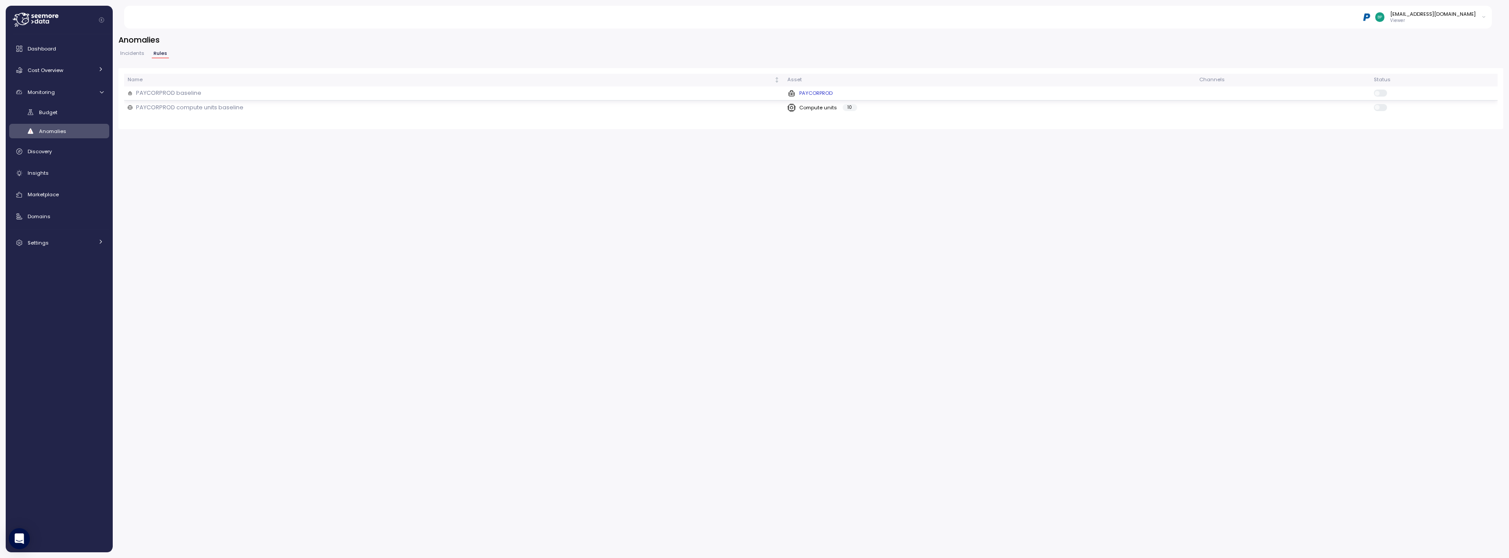
click at [188, 95] on p "PAYCORPROD baseline" at bounding box center [168, 93] width 65 height 9
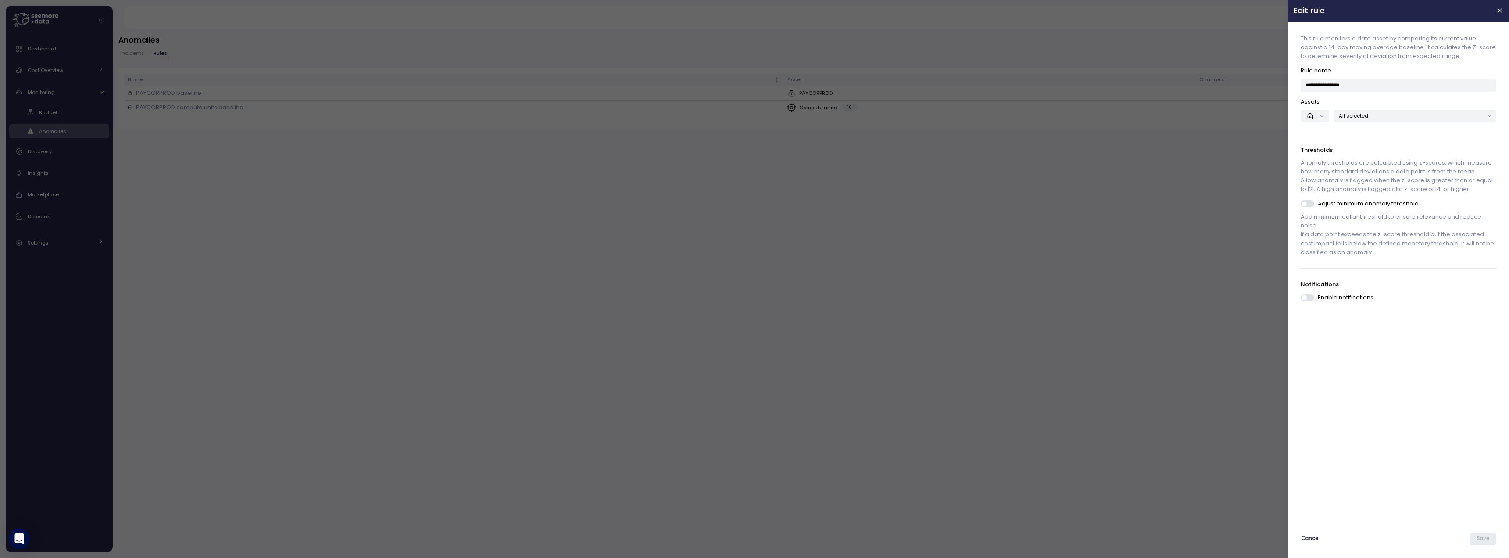
drag, startPoint x: 451, startPoint y: 228, endPoint x: 425, endPoint y: 224, distance: 26.6
click at [425, 224] on div at bounding box center [754, 279] width 1509 height 558
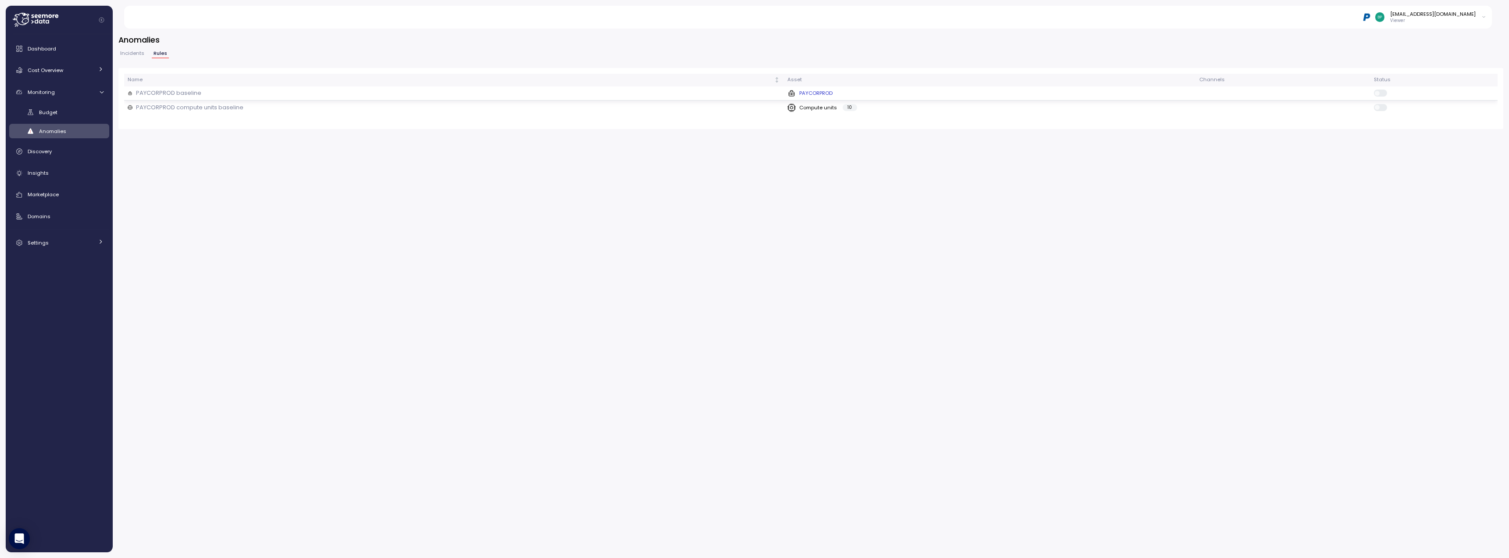
click at [179, 91] on p "PAYCORPROD baseline" at bounding box center [168, 93] width 65 height 9
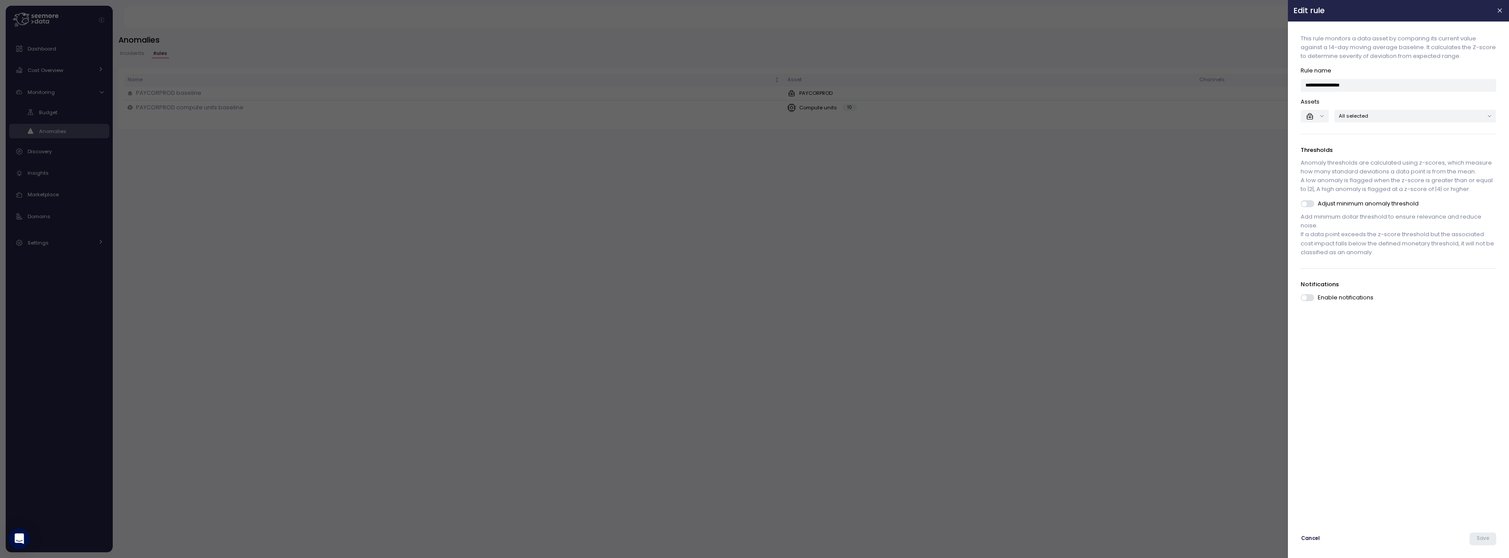
click at [577, 214] on div at bounding box center [754, 279] width 1509 height 558
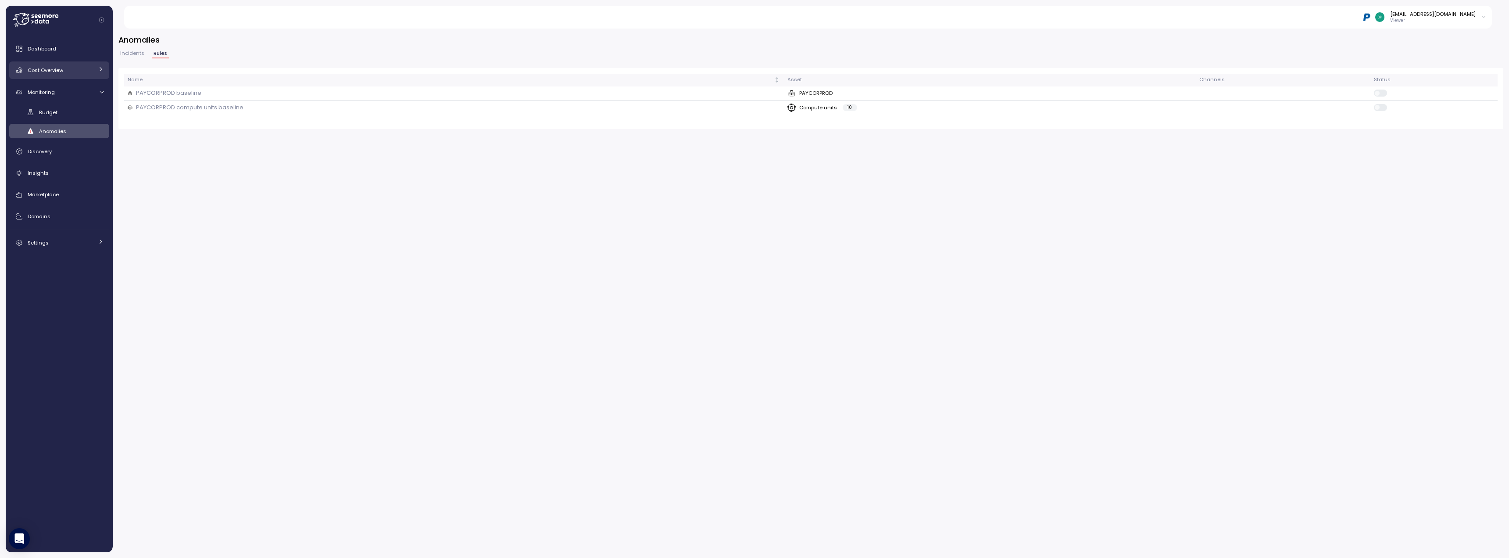
click at [52, 67] on span "Cost Overview" at bounding box center [46, 70] width 36 height 7
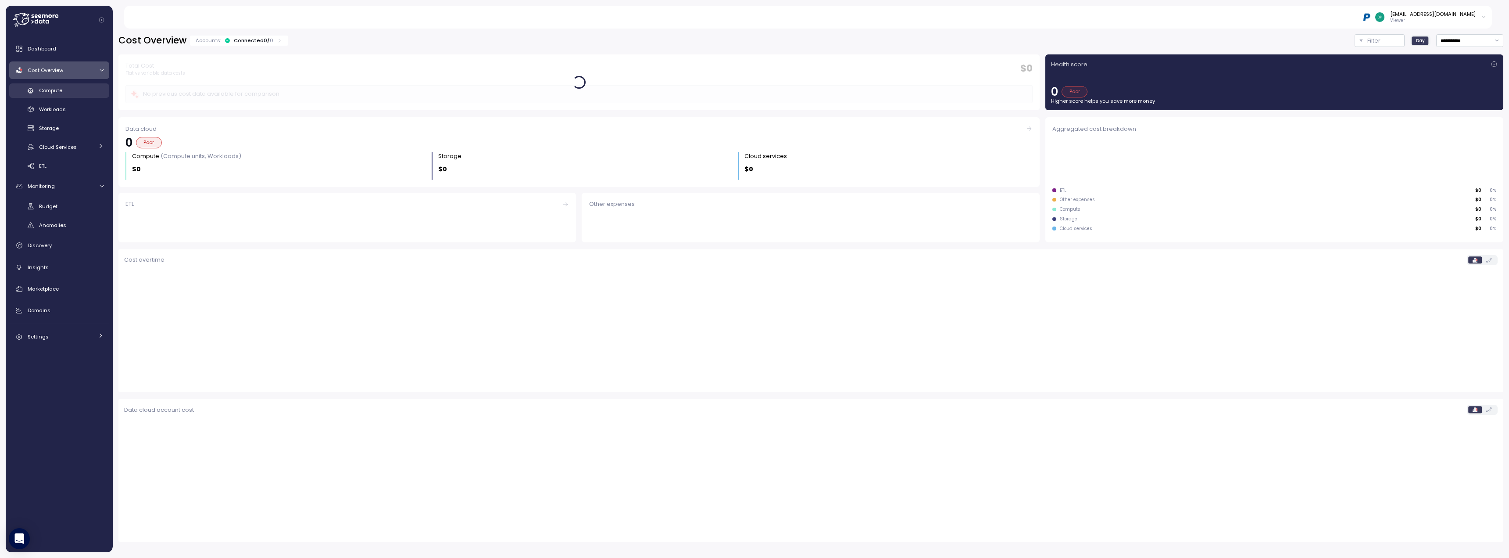
click at [61, 86] on link "Compute" at bounding box center [59, 90] width 100 height 14
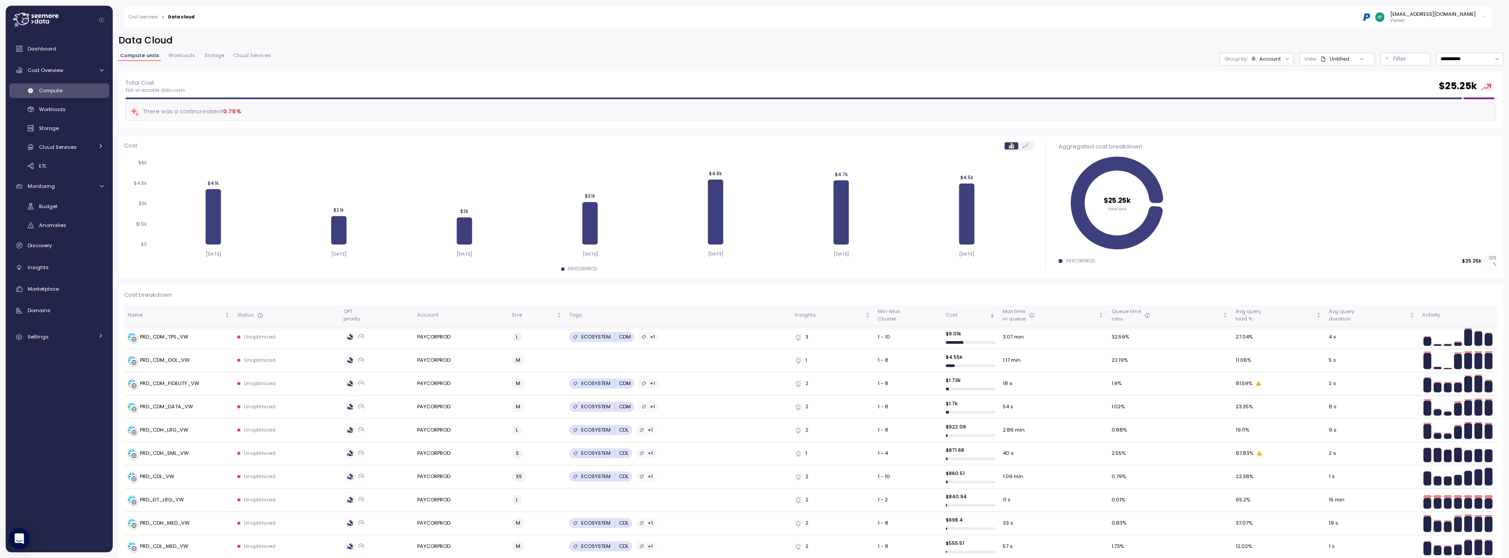
click at [941, 318] on div "Cost" at bounding box center [967, 315] width 43 height 8
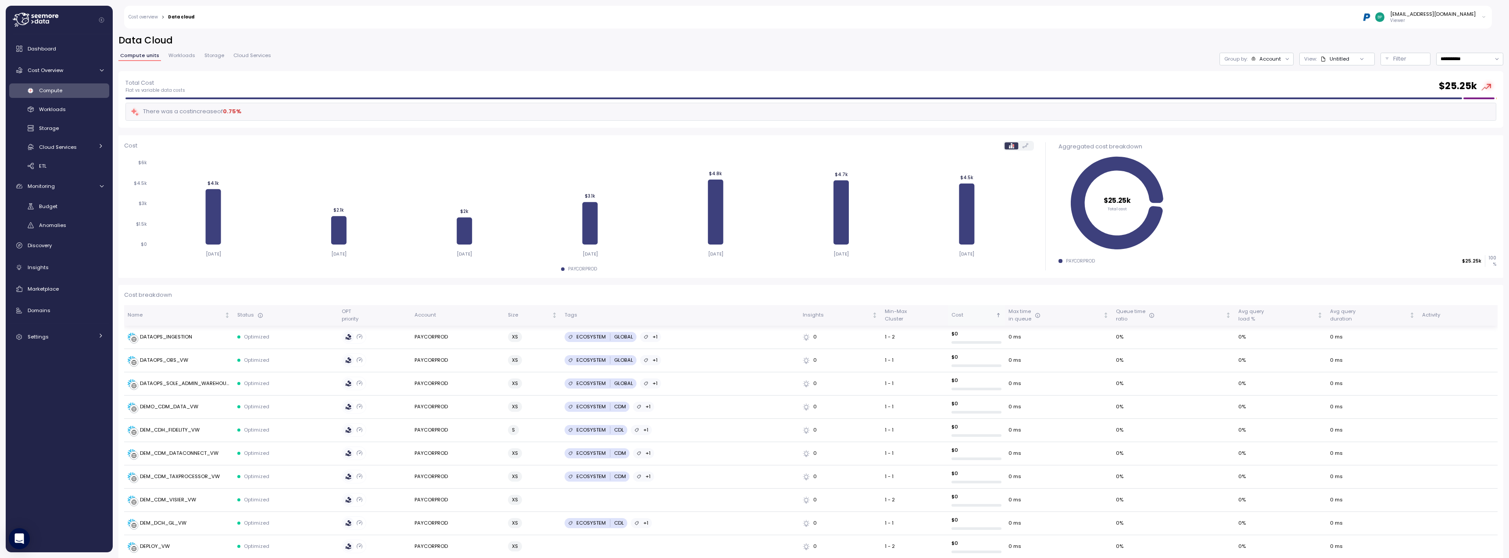
click at [941, 316] on div "Cost" at bounding box center [973, 315] width 43 height 8
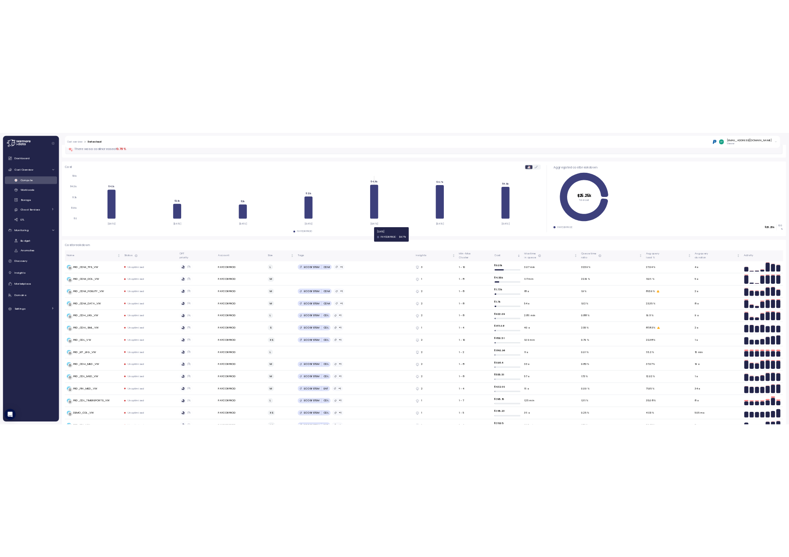
scroll to position [88, 0]
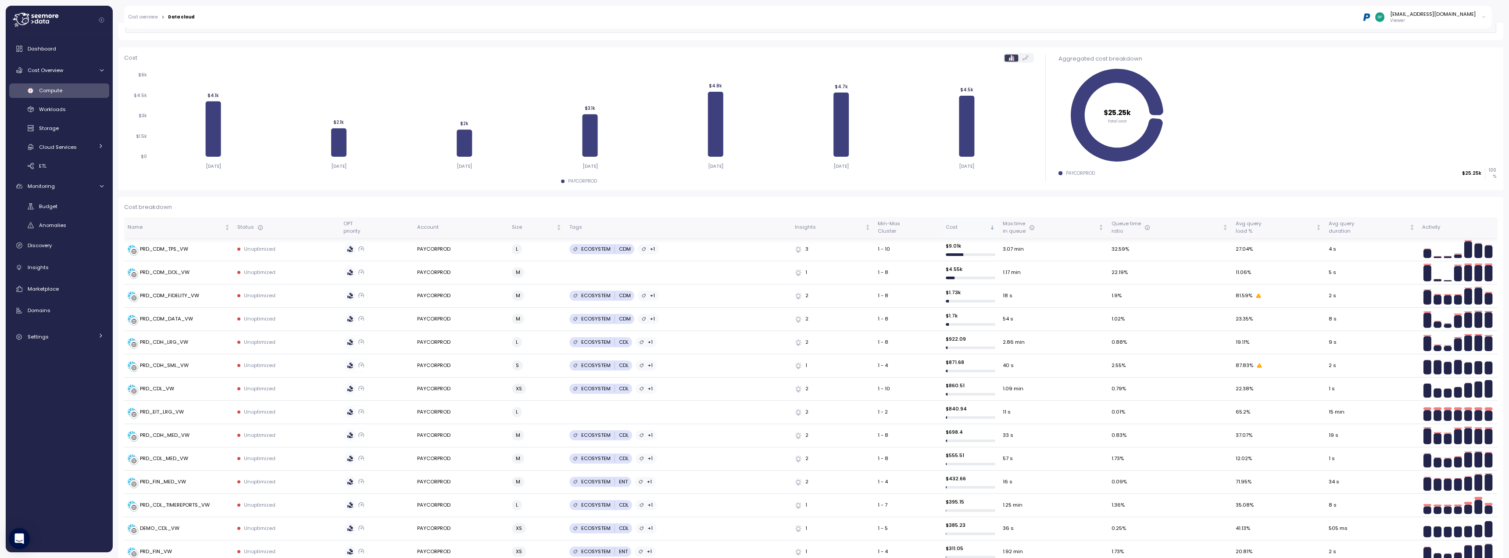
click at [941, 226] on div "Cost" at bounding box center [967, 227] width 43 height 8
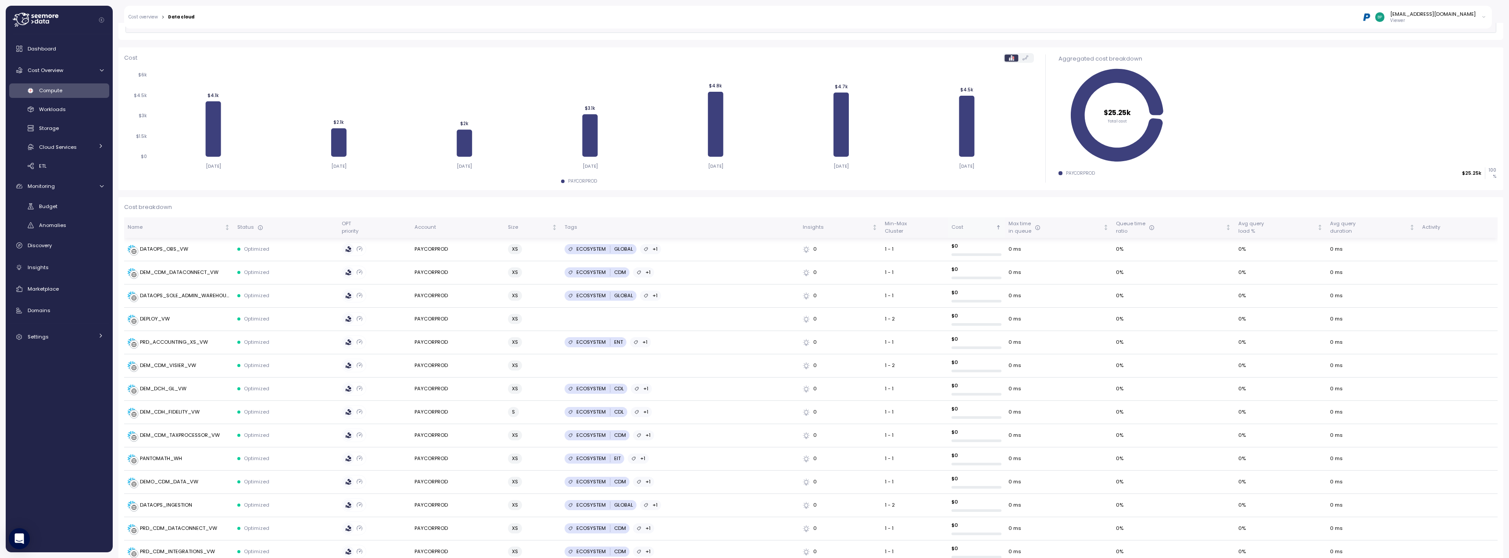
click at [941, 226] on div "Cost" at bounding box center [973, 227] width 43 height 8
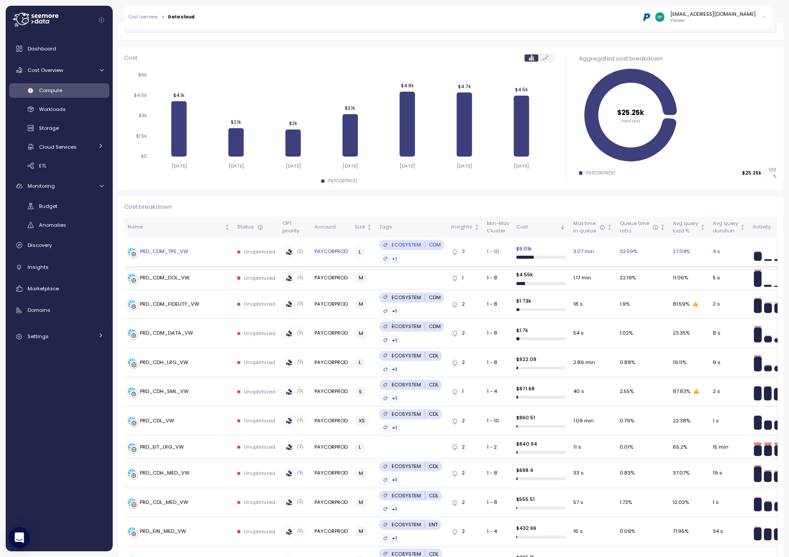
click at [208, 257] on td "PRD_CDM_TPS_VW" at bounding box center [179, 252] width 110 height 29
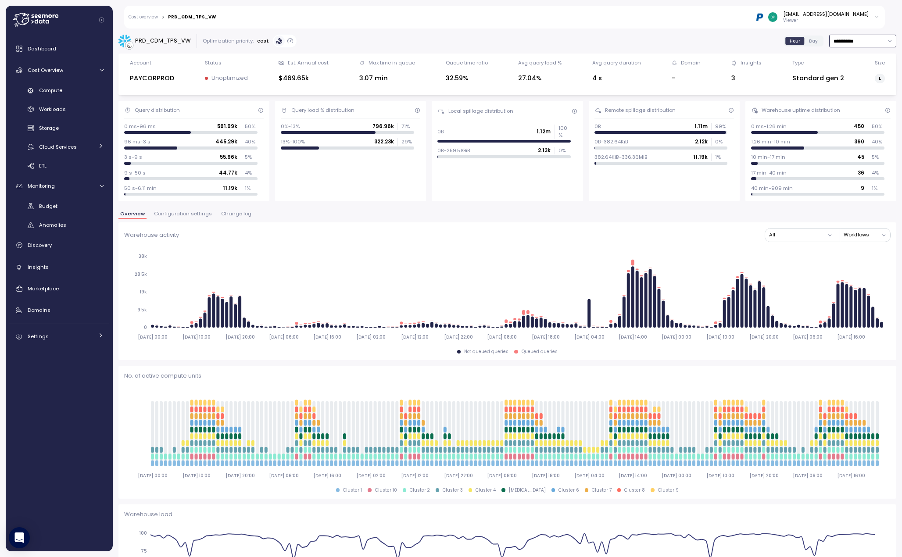
click at [851, 41] on input "**********" at bounding box center [862, 41] width 67 height 13
type input "**********"
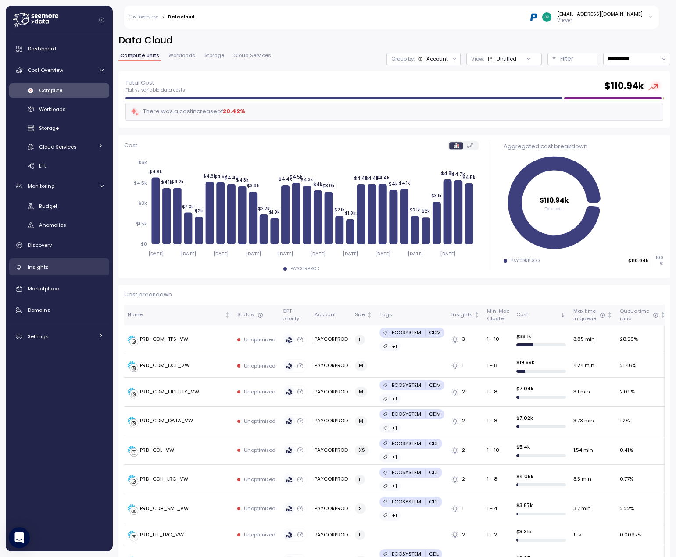
click at [53, 267] on div "Insights" at bounding box center [66, 267] width 76 height 9
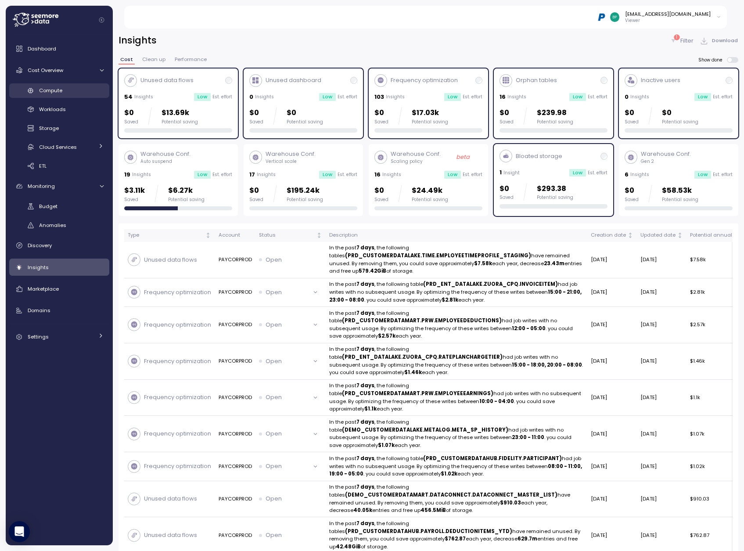
click at [59, 89] on span "Compute" at bounding box center [50, 90] width 23 height 7
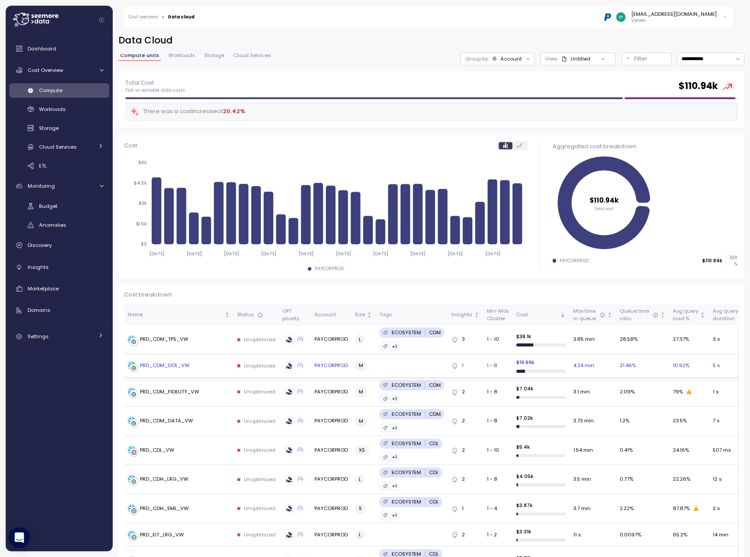
scroll to position [44, 0]
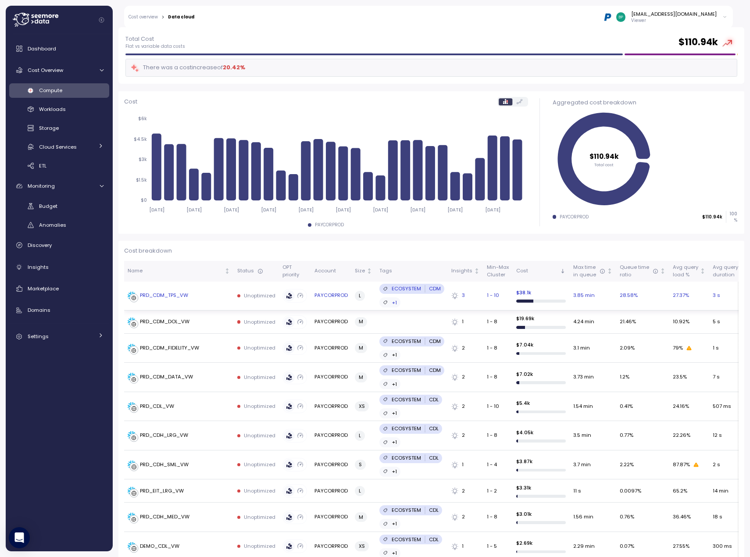
click at [180, 296] on div "PRD_CDM_TPS_VW" at bounding box center [164, 296] width 48 height 8
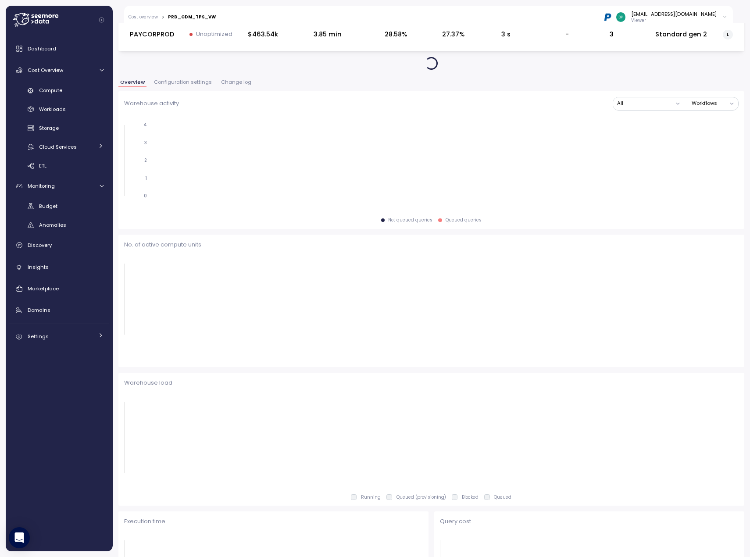
scroll to position [44, 0]
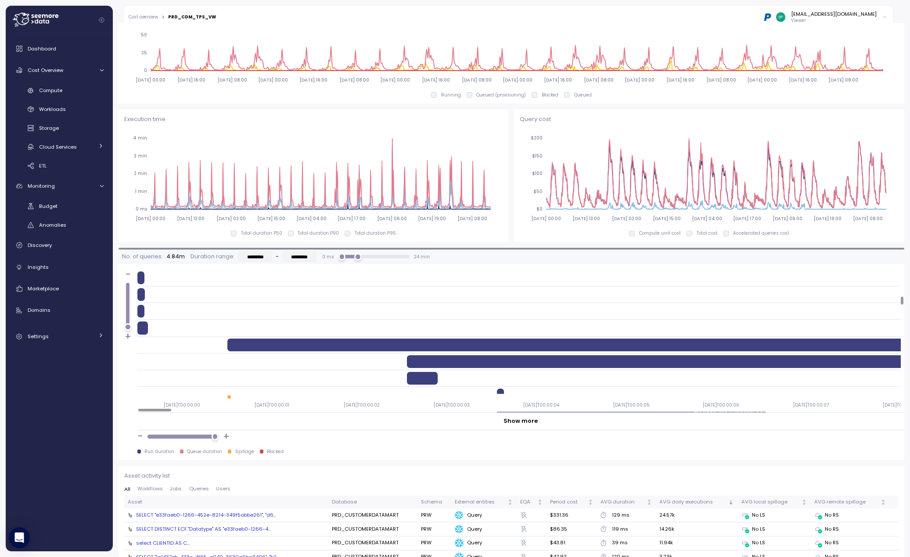
scroll to position [483, 0]
